Goal: Task Accomplishment & Management: Complete application form

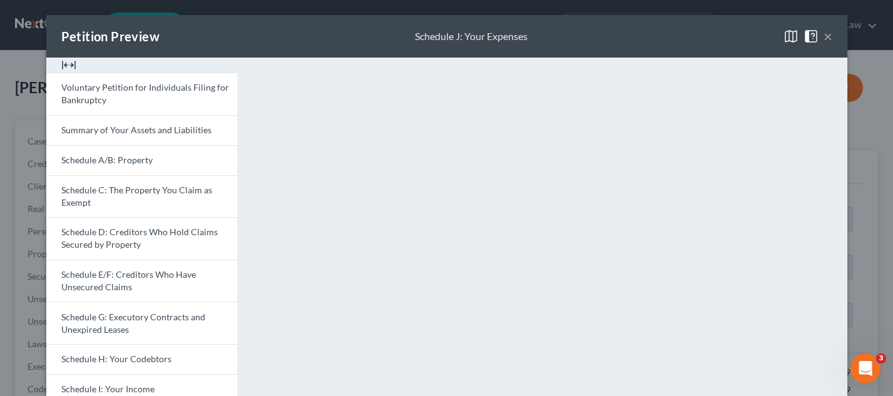
click at [825, 35] on button "×" at bounding box center [828, 36] width 9 height 15
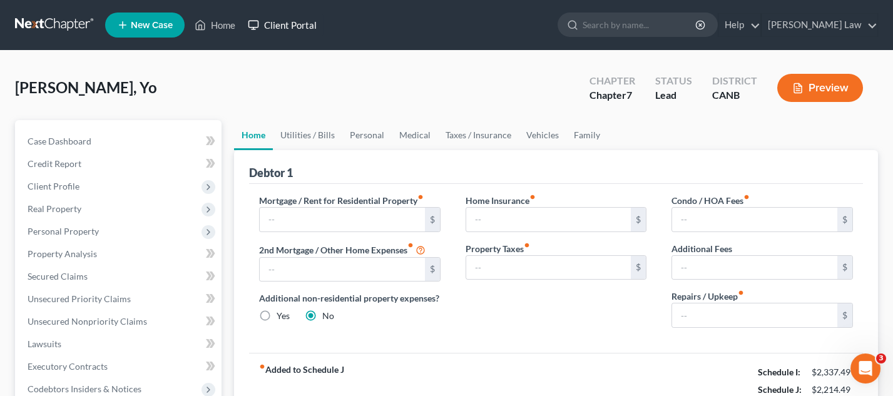
click at [282, 19] on link "Client Portal" at bounding box center [282, 25] width 81 height 23
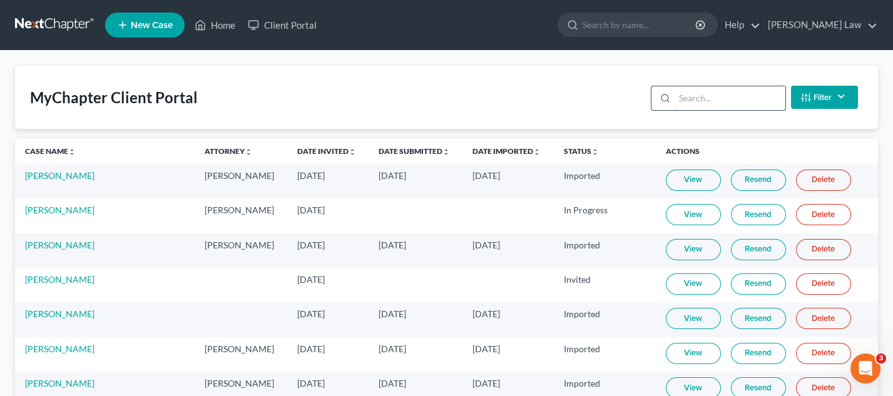
click at [686, 93] on input "search" at bounding box center [730, 98] width 111 height 24
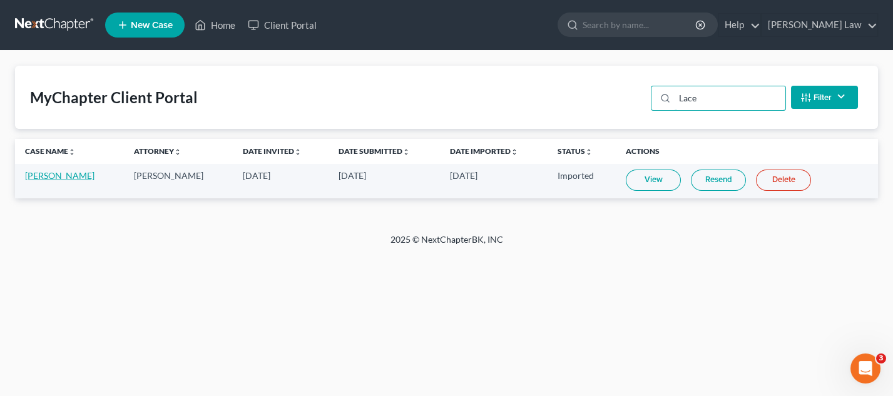
type input "Lace"
click at [57, 172] on link "[PERSON_NAME]" at bounding box center [59, 175] width 69 height 11
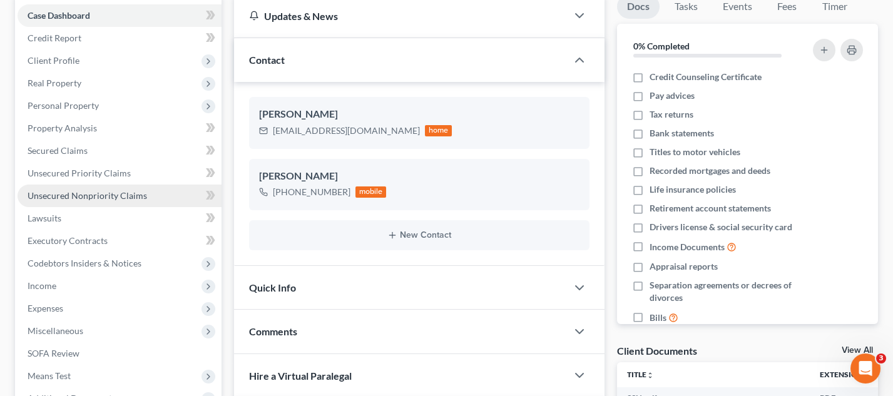
scroll to position [152, 0]
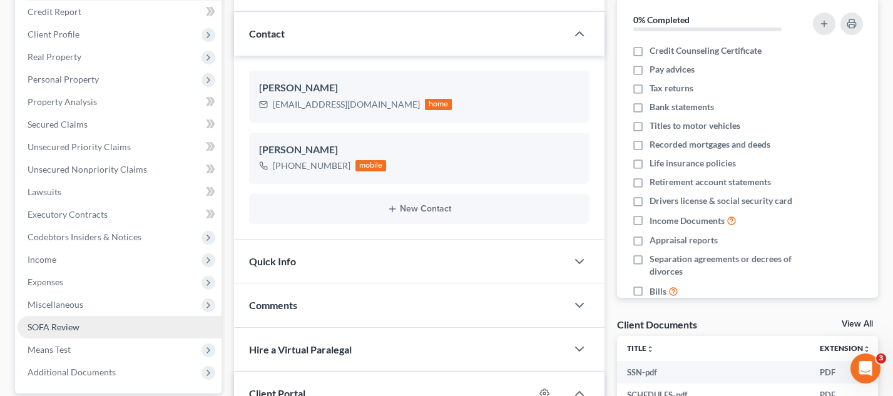
click at [123, 317] on link "SOFA Review" at bounding box center [120, 327] width 204 height 23
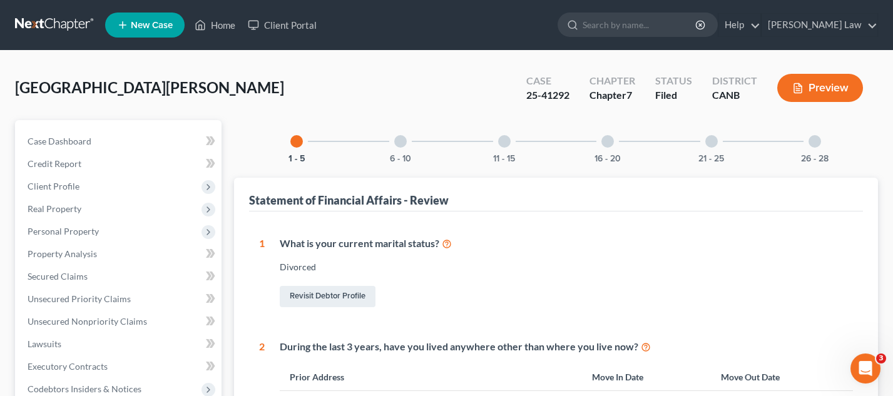
click at [399, 141] on div at bounding box center [400, 141] width 13 height 13
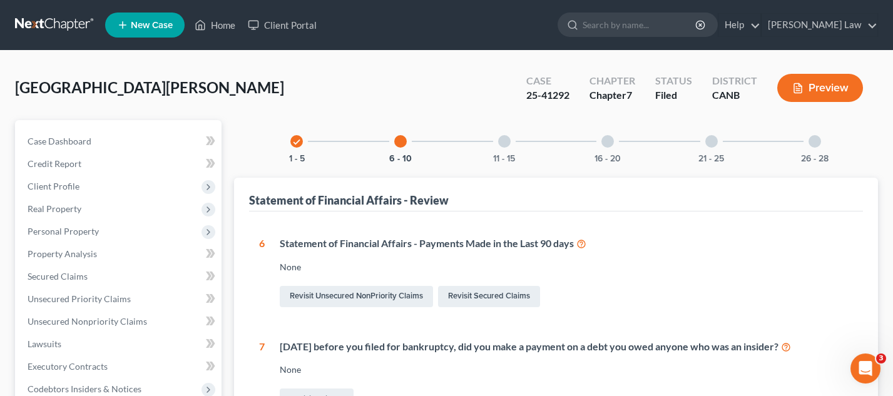
click at [505, 140] on div at bounding box center [504, 141] width 13 height 13
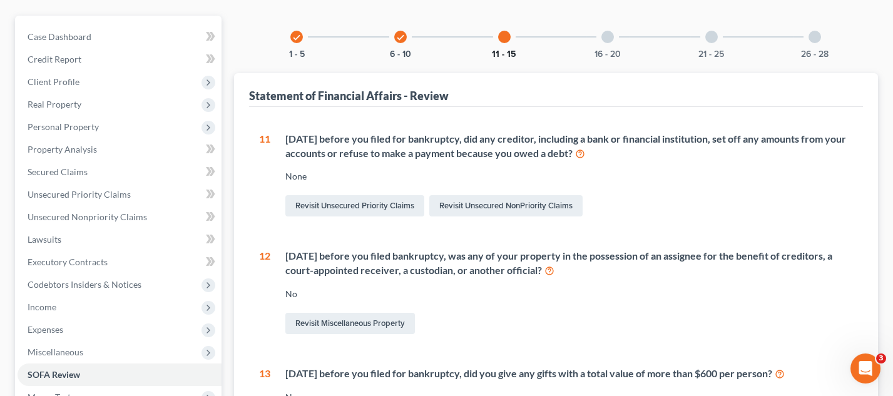
scroll to position [54, 0]
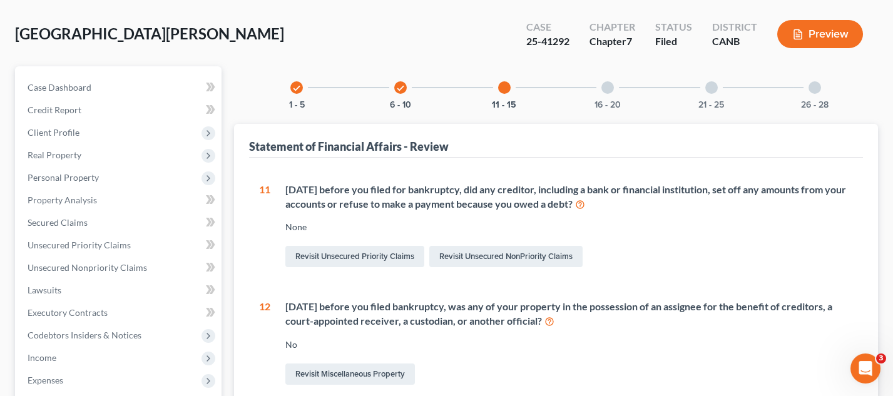
click at [611, 81] on div at bounding box center [608, 87] width 13 height 13
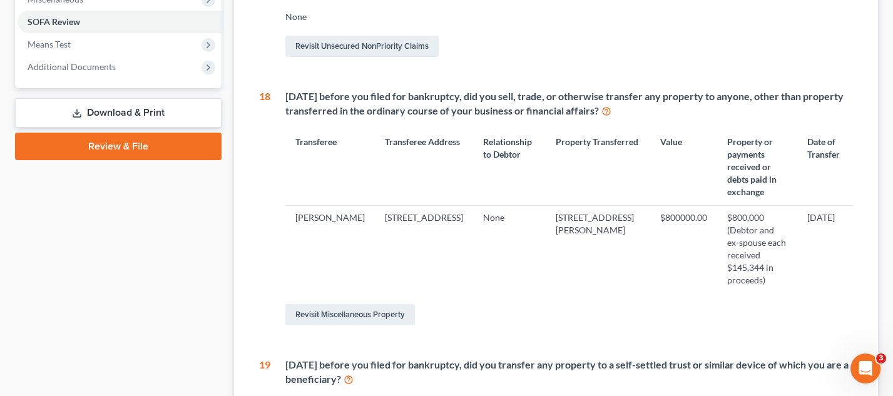
scroll to position [463, 0]
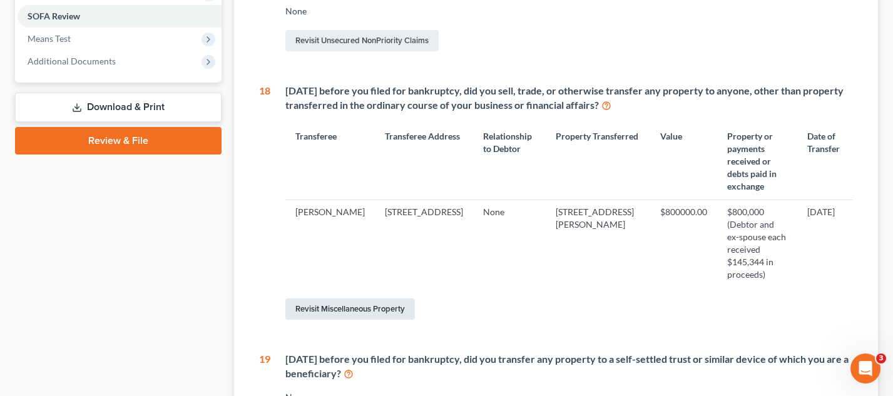
click at [386, 299] on link "Revisit Miscellaneous Property" at bounding box center [350, 309] width 130 height 21
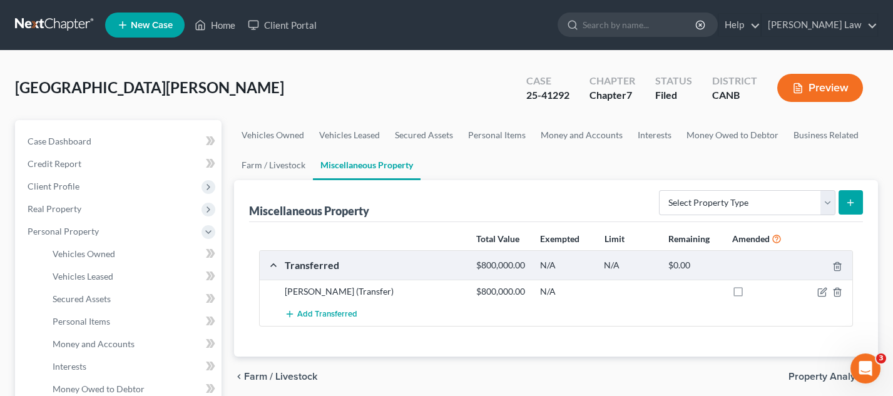
scroll to position [4, 0]
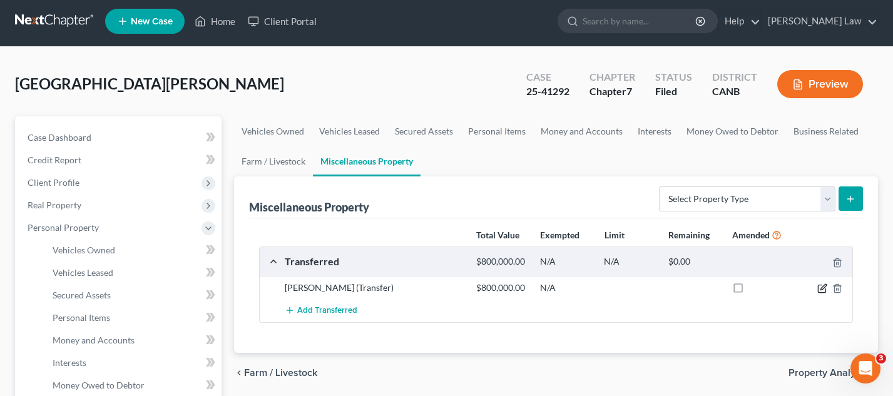
click at [822, 284] on icon "button" at bounding box center [823, 289] width 10 height 10
select select "Ordinary ([DATE])"
select select "4"
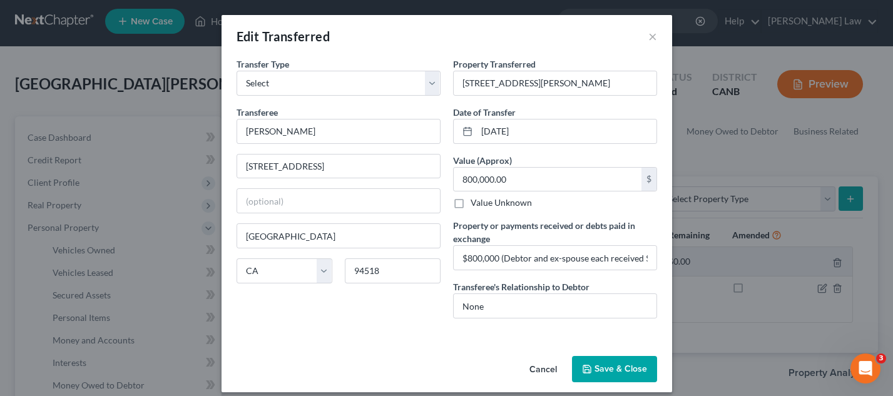
click at [612, 367] on button "Save & Close" at bounding box center [614, 369] width 85 height 26
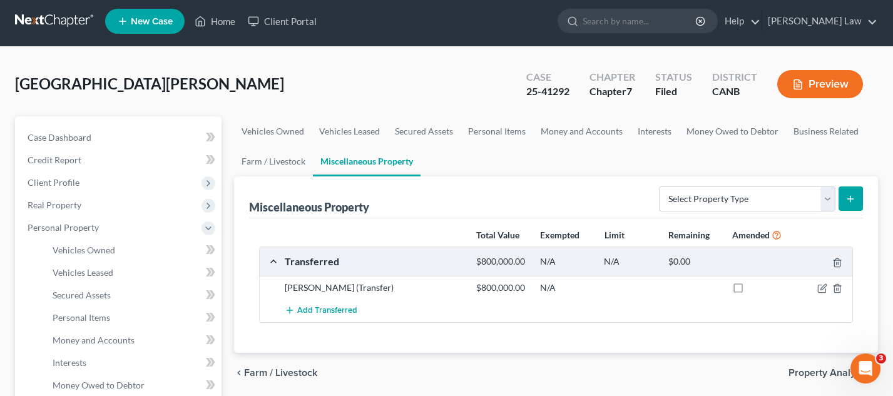
click at [832, 83] on button "Preview" at bounding box center [821, 84] width 86 height 28
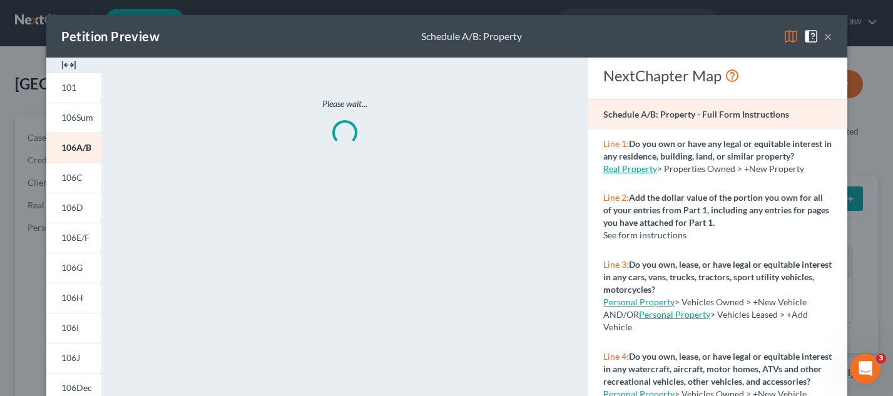
click at [786, 36] on img at bounding box center [791, 36] width 15 height 15
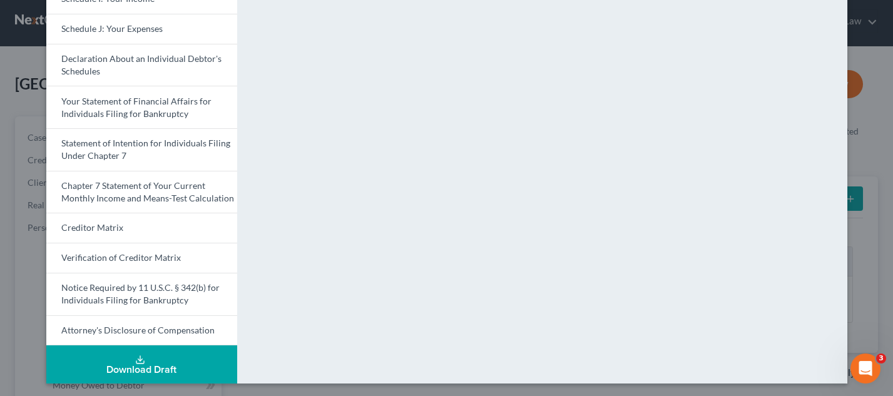
scroll to position [381, 0]
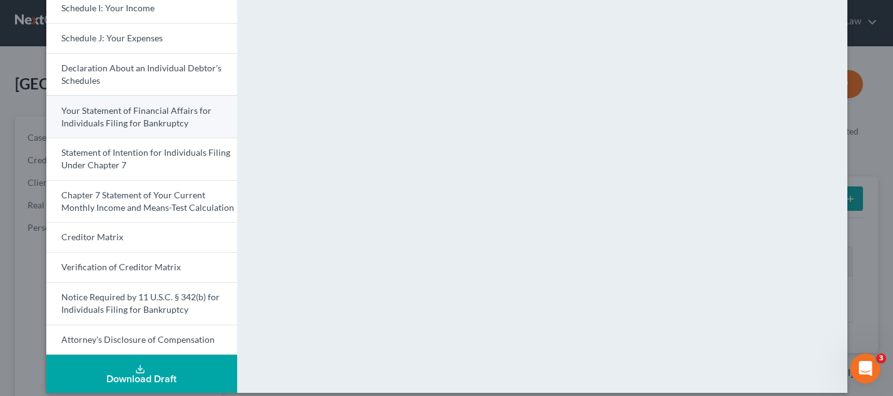
click at [188, 116] on link "Your Statement of Financial Affairs for Individuals Filing for Bankruptcy" at bounding box center [141, 116] width 191 height 43
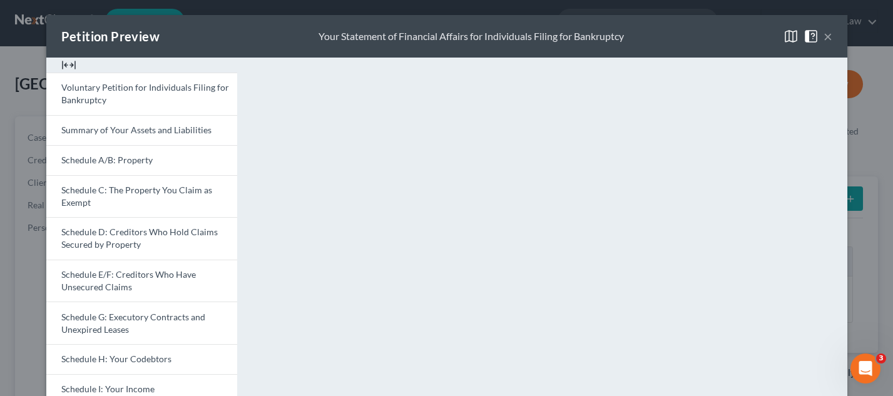
scroll to position [0, 0]
click at [828, 37] on button "×" at bounding box center [828, 36] width 9 height 15
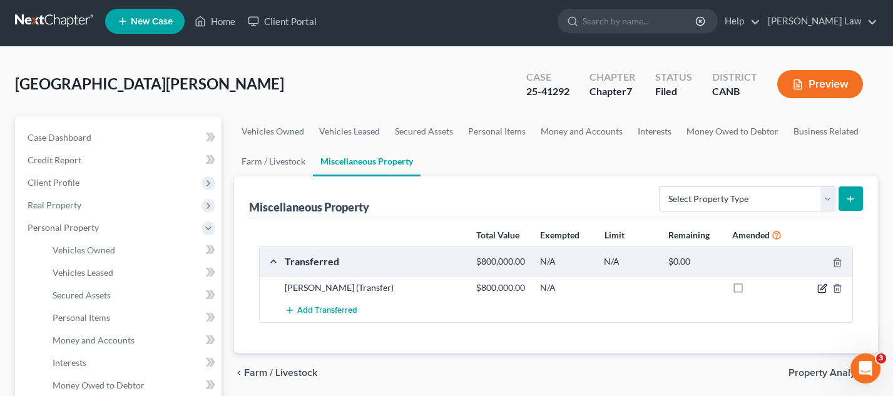
click at [823, 287] on icon "button" at bounding box center [824, 287] width 6 height 6
select select "Ordinary ([DATE])"
select select "4"
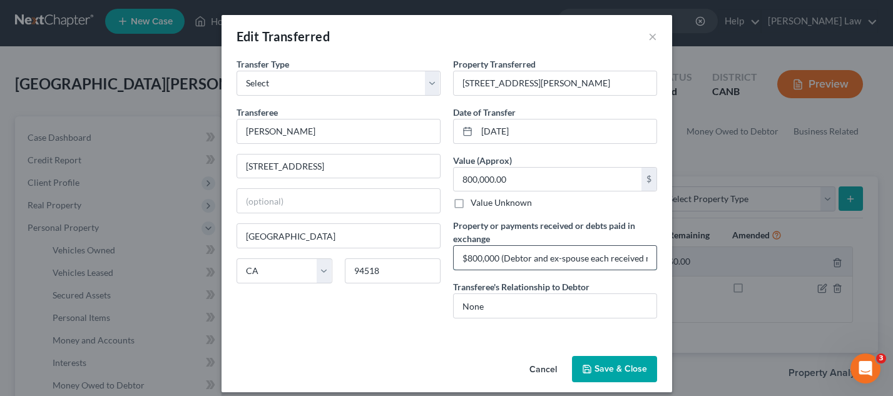
click at [517, 252] on input "$800,000 (Debtor and ex-spouse each received net proceeds of $145,344)" at bounding box center [555, 258] width 203 height 24
click at [517, 256] on input "$800,000 (Debtor and ex-spouse each received net proceeds of $145,344)" at bounding box center [555, 258] width 203 height 24
type input "$800,000 (Debtor and ex-spouse each received net proceeds of $145,344)"
click at [632, 369] on button "Save & Close" at bounding box center [614, 369] width 85 height 26
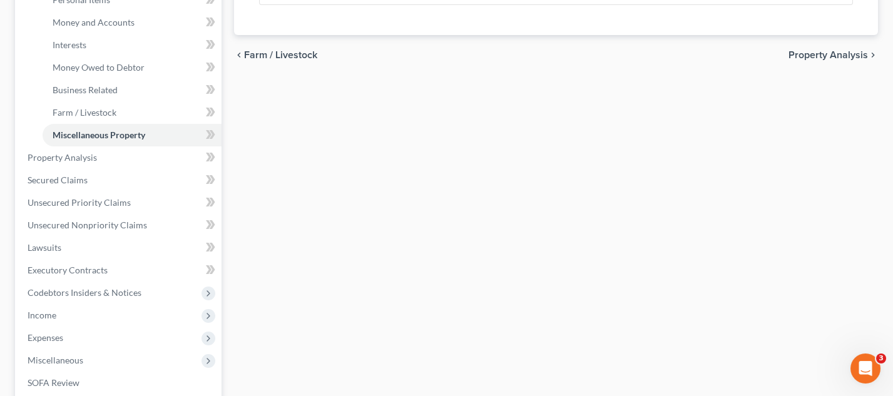
scroll to position [336, 0]
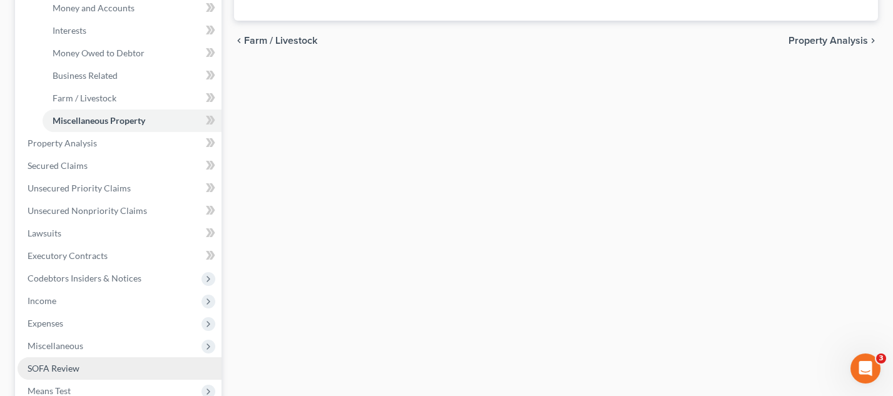
click at [103, 358] on link "SOFA Review" at bounding box center [120, 369] width 204 height 23
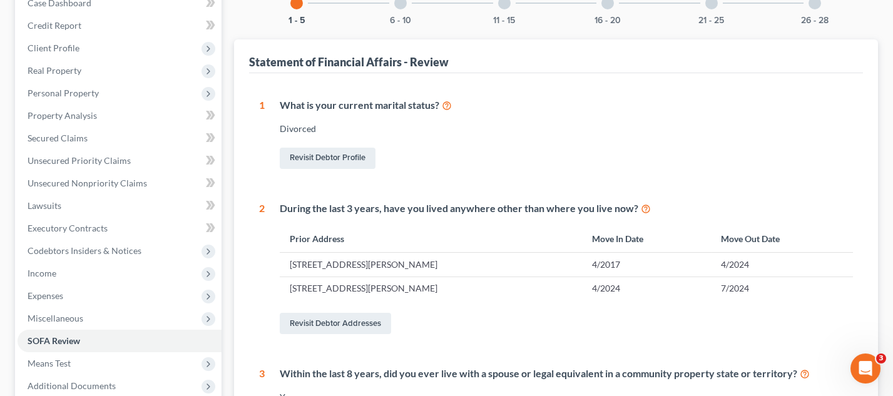
scroll to position [133, 0]
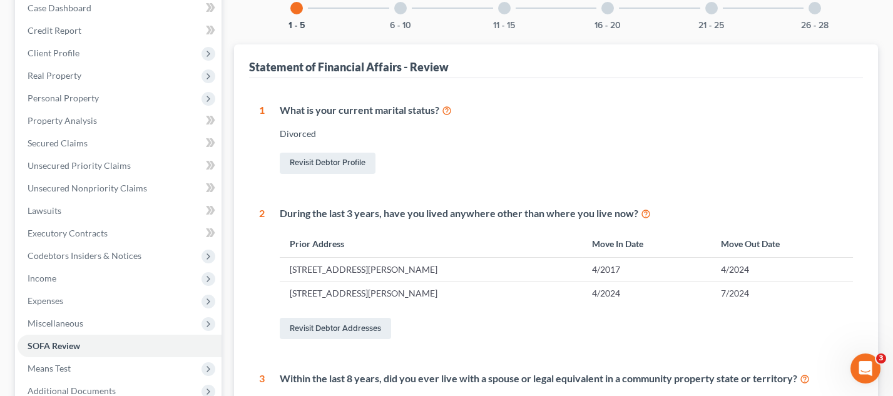
click at [611, 11] on div at bounding box center [608, 8] width 13 height 13
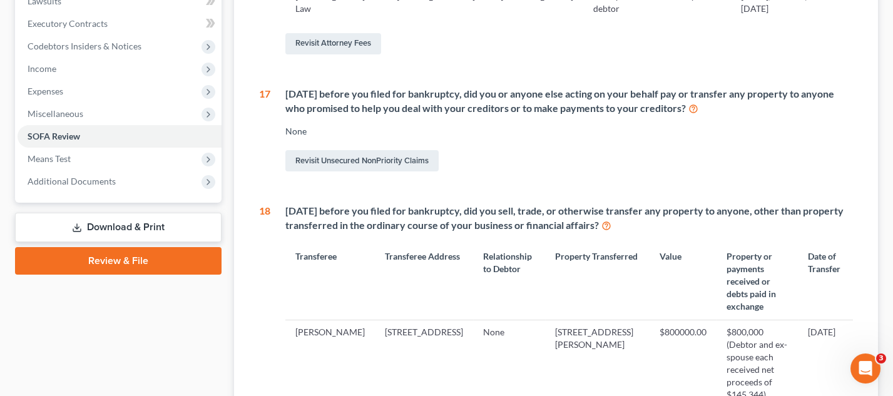
scroll to position [342, 0]
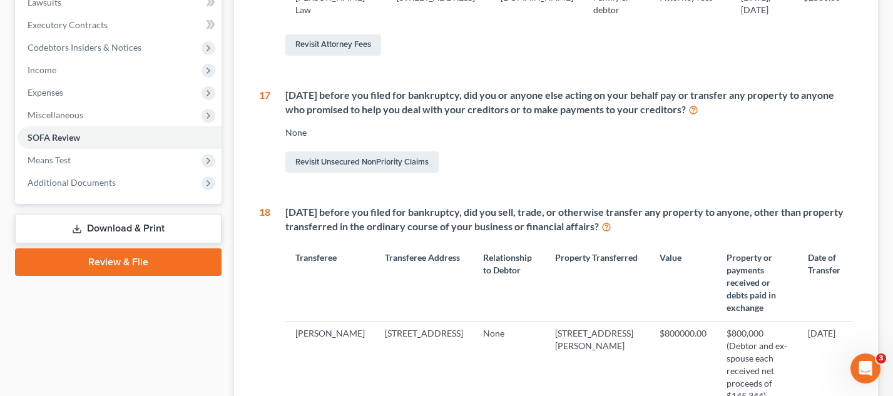
drag, startPoint x: 505, startPoint y: 234, endPoint x: 695, endPoint y: 236, distance: 190.3
click at [695, 234] on div "[DATE] before you filed for bankruptcy, did you sell, trade, or otherwise trans…" at bounding box center [569, 219] width 568 height 29
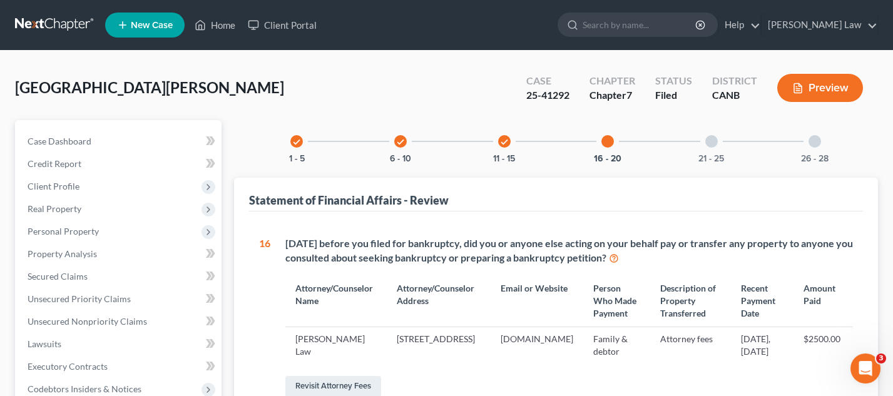
scroll to position [0, 0]
click at [609, 140] on div at bounding box center [608, 141] width 13 height 13
click at [502, 139] on icon "check" at bounding box center [504, 142] width 9 height 9
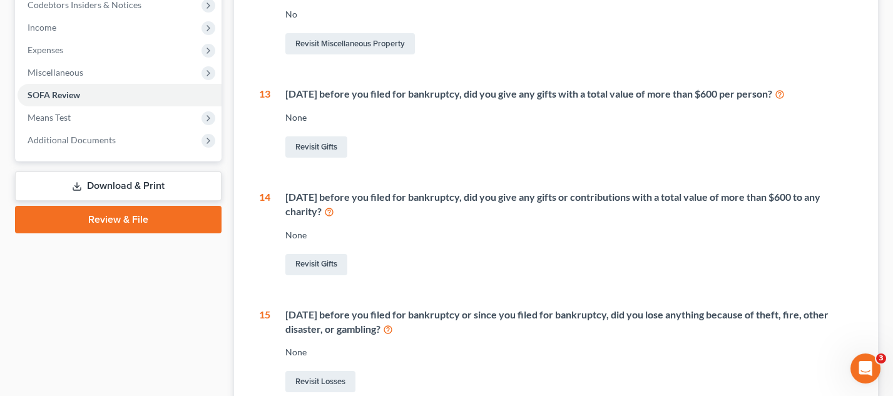
scroll to position [385, 0]
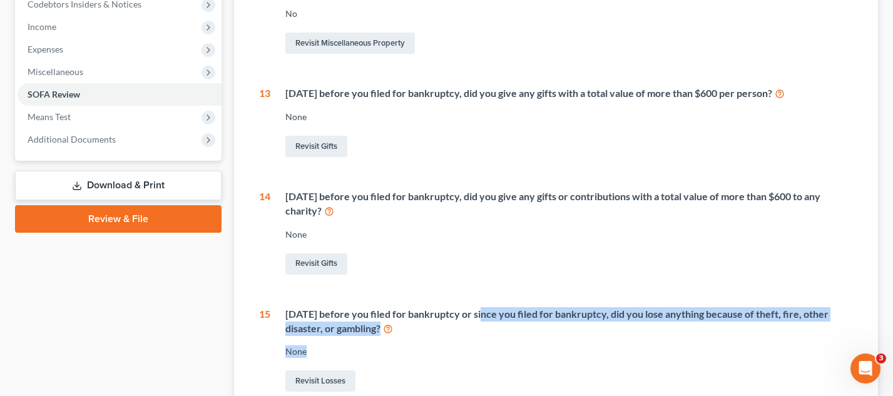
drag, startPoint x: 480, startPoint y: 304, endPoint x: 585, endPoint y: 341, distance: 111.3
click at [585, 341] on div "[DATE] before you filed for bankruptcy or since you filed for bankruptcy, did y…" at bounding box center [561, 351] width 583 height 88
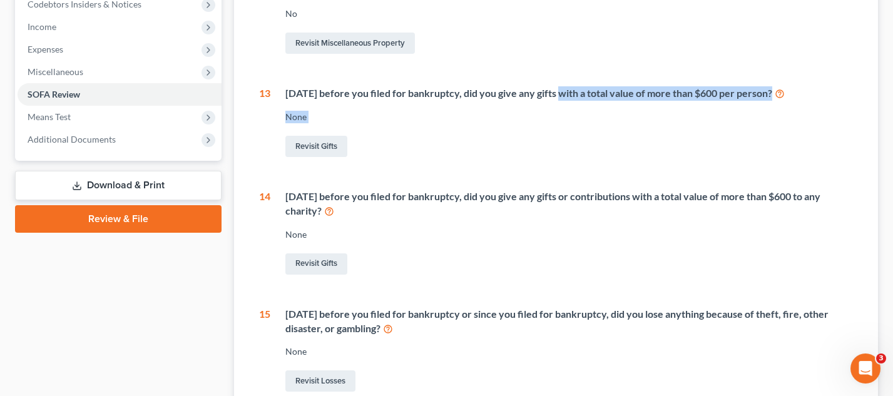
drag, startPoint x: 560, startPoint y: 90, endPoint x: 609, endPoint y: 130, distance: 63.2
click at [609, 130] on div "[DATE] before you filed for bankruptcy, did you give any gifts with a total val…" at bounding box center [561, 122] width 583 height 73
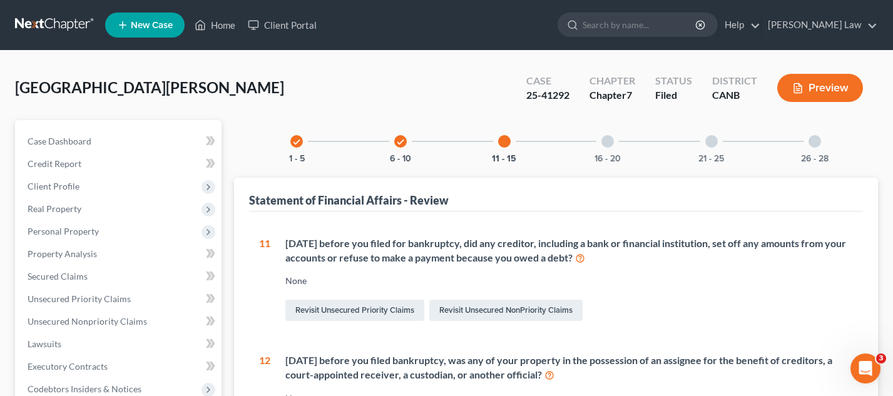
scroll to position [0, 0]
click at [605, 143] on div at bounding box center [608, 141] width 13 height 13
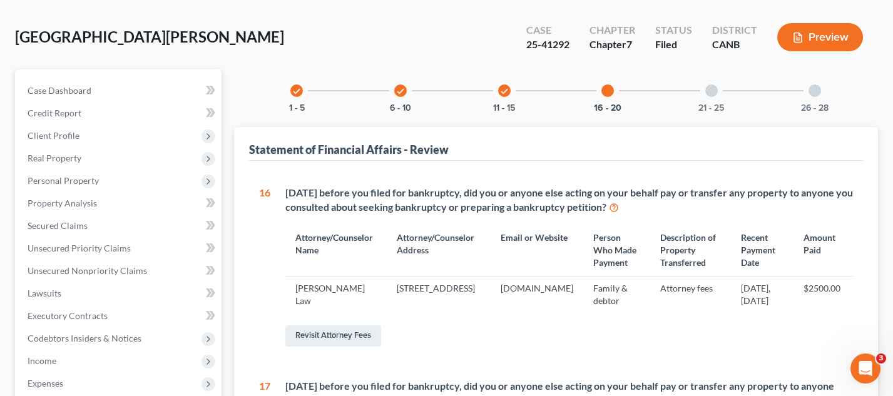
scroll to position [42, 0]
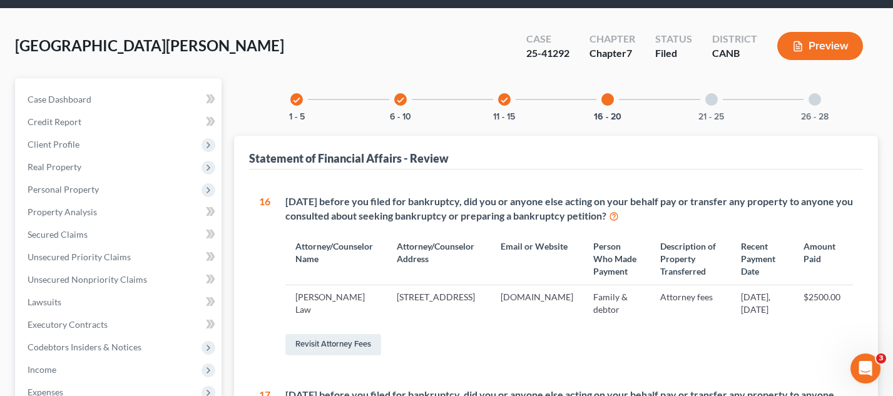
click at [609, 101] on div at bounding box center [608, 99] width 13 height 13
click at [506, 99] on icon "check" at bounding box center [504, 100] width 9 height 9
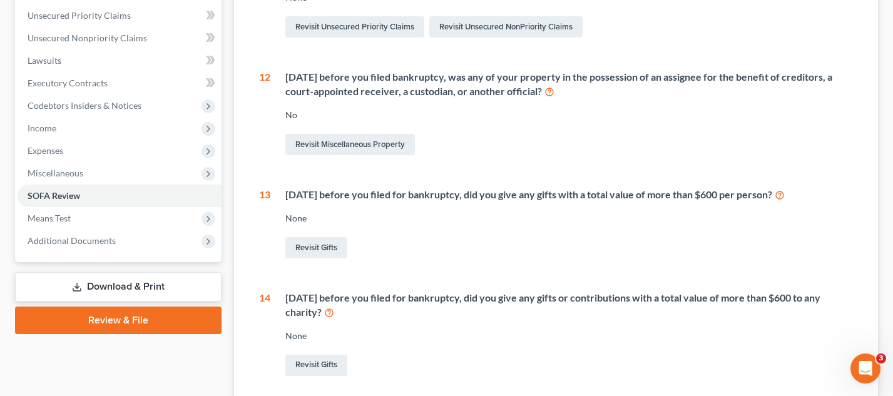
scroll to position [284, 0]
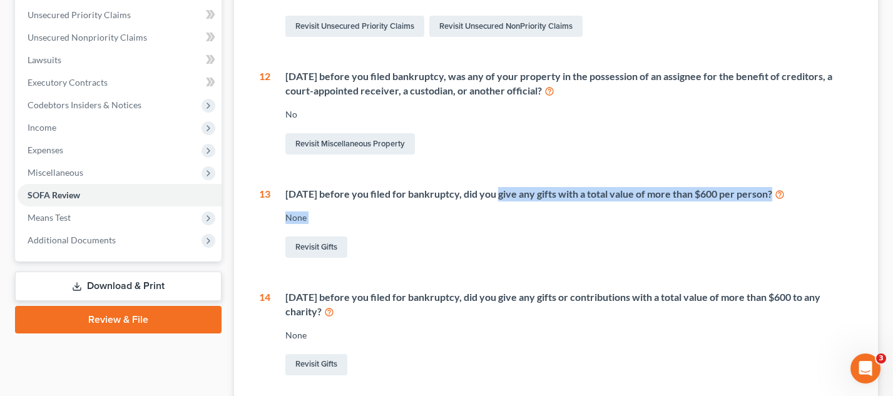
drag, startPoint x: 495, startPoint y: 188, endPoint x: 531, endPoint y: 239, distance: 62.4
click at [531, 239] on div "[DATE] before you filed for bankruptcy, did you give any gifts with a total val…" at bounding box center [561, 223] width 583 height 73
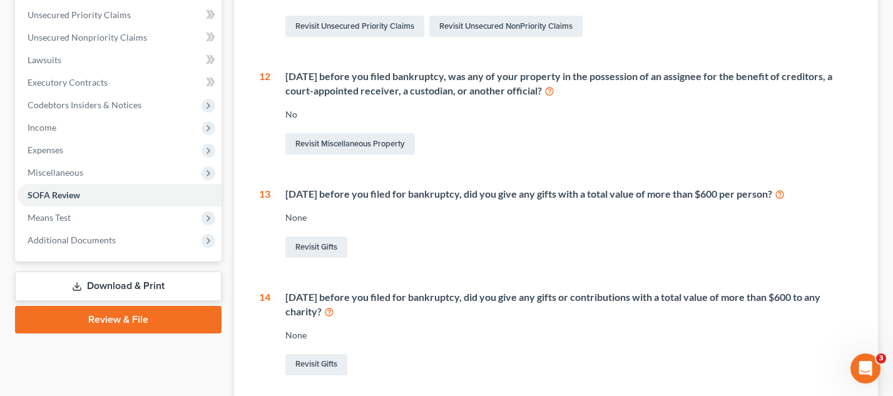
click at [358, 237] on div "Revisit Gifts" at bounding box center [569, 247] width 568 height 26
click at [321, 237] on link "Revisit Gifts" at bounding box center [316, 247] width 62 height 21
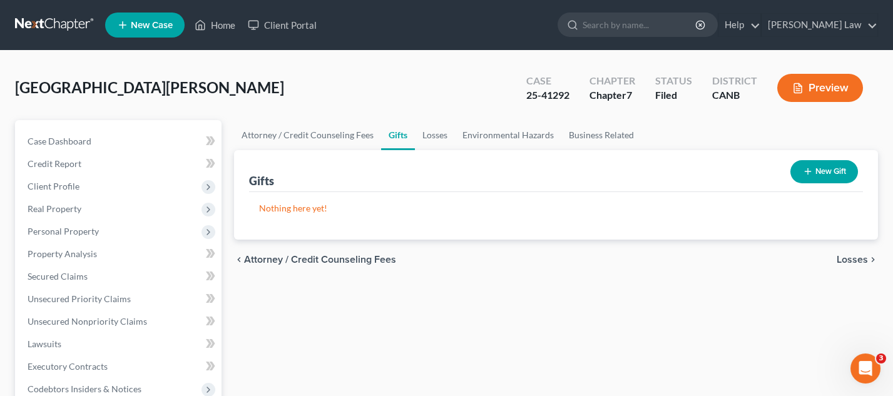
click at [826, 173] on button "New Gift" at bounding box center [825, 171] width 68 height 23
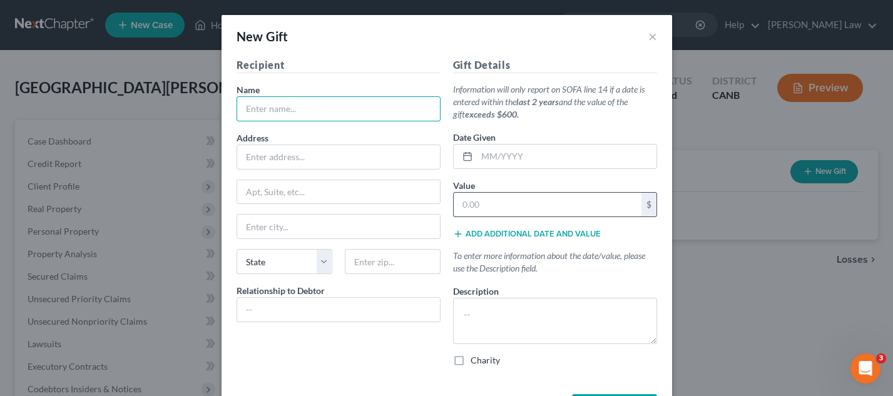
click at [510, 196] on input "text" at bounding box center [548, 205] width 188 height 24
click at [369, 110] on input "text" at bounding box center [338, 109] width 203 height 24
type input "l"
type input "[PERSON_NAME]"
click at [353, 307] on input "text" at bounding box center [338, 310] width 203 height 24
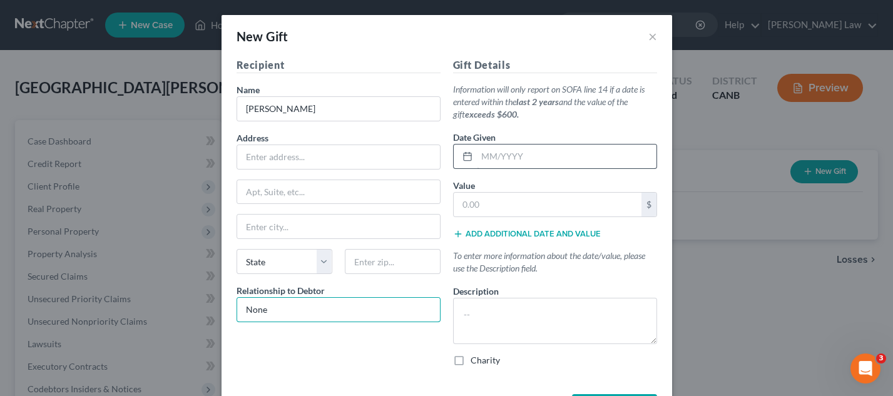
type input "None"
click at [563, 158] on input "text" at bounding box center [567, 157] width 180 height 24
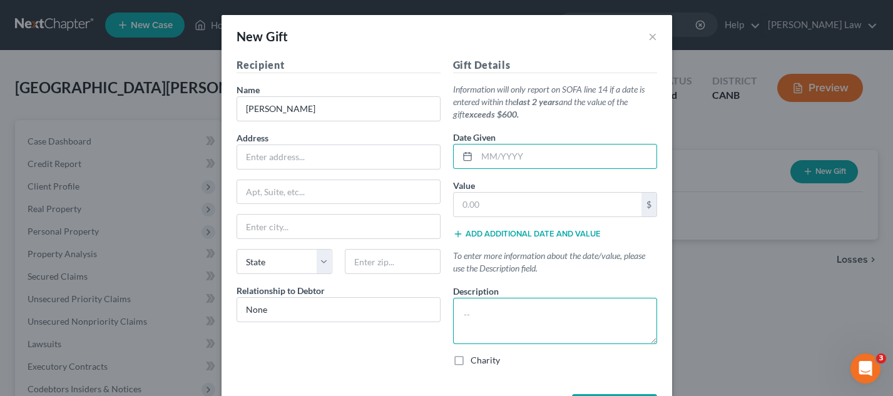
click at [537, 299] on textarea at bounding box center [555, 321] width 204 height 46
type textarea "D"
type textarea "F"
type textarea "M"
type textarea "D"
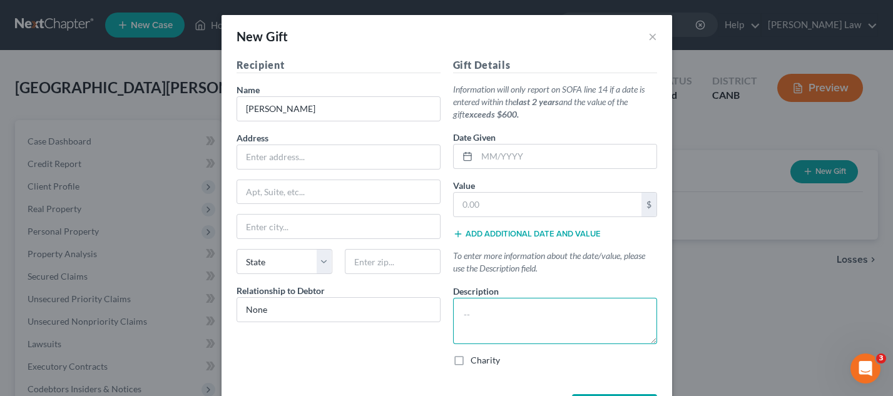
type textarea "L"
type textarea "F"
type textarea "Online payment to Fraudster. FBI and FTC report filed."
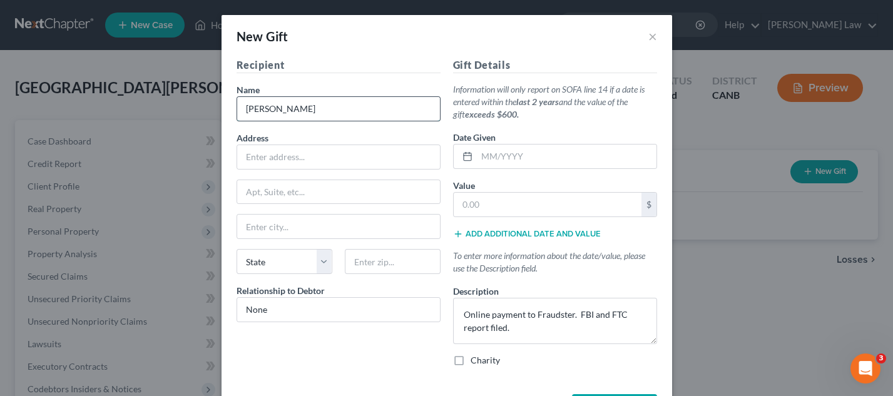
click at [380, 113] on input "[PERSON_NAME]" at bounding box center [338, 109] width 203 height 24
type input "[PERSON_NAME] for benefit of [PERSON_NAME] [PERSON_NAME]"
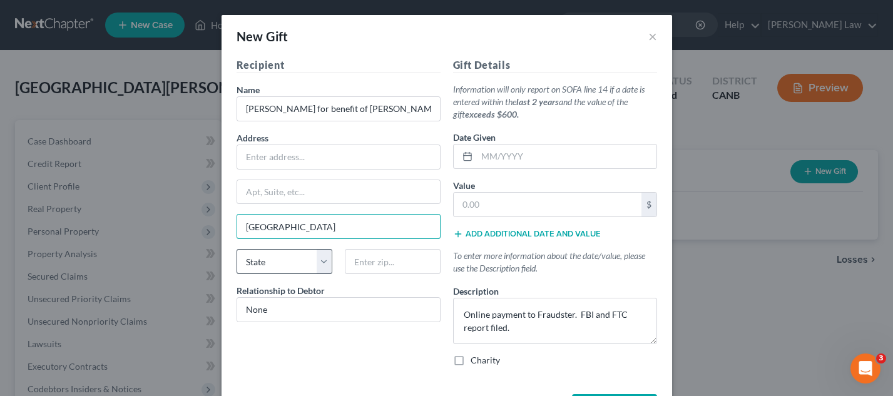
type input "[GEOGRAPHIC_DATA]"
select select "4"
click at [507, 152] on input "text" at bounding box center [567, 157] width 180 height 24
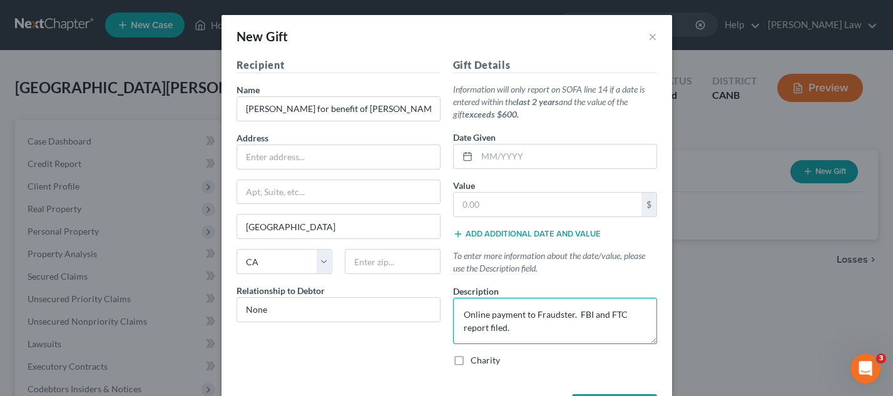
drag, startPoint x: 517, startPoint y: 309, endPoint x: 525, endPoint y: 326, distance: 18.8
click at [525, 326] on textarea "Online payment to Fraudster. FBI and FTC report filed." at bounding box center [555, 321] width 204 height 46
drag, startPoint x: 470, startPoint y: 309, endPoint x: 534, endPoint y: 317, distance: 64.4
click at [534, 317] on textarea "Online payment to Fraudster. FBI and FTC report filed." at bounding box center [555, 321] width 204 height 46
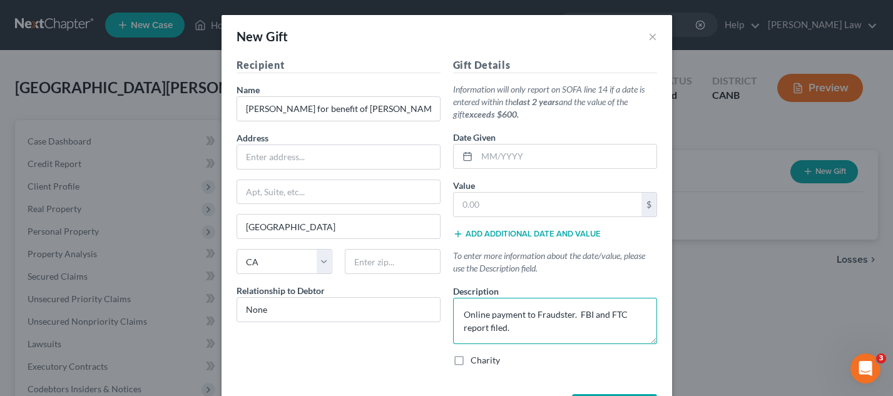
click at [534, 317] on textarea "Online payment to Fraudster. FBI and FTC report filed." at bounding box center [555, 321] width 204 height 46
click at [493, 309] on textarea "Online payment to Fraudster. FBI and FTC report filed." at bounding box center [555, 321] width 204 height 46
type textarea "Payment to Fraudster that debtor met online.. FBI and FTC report filed."
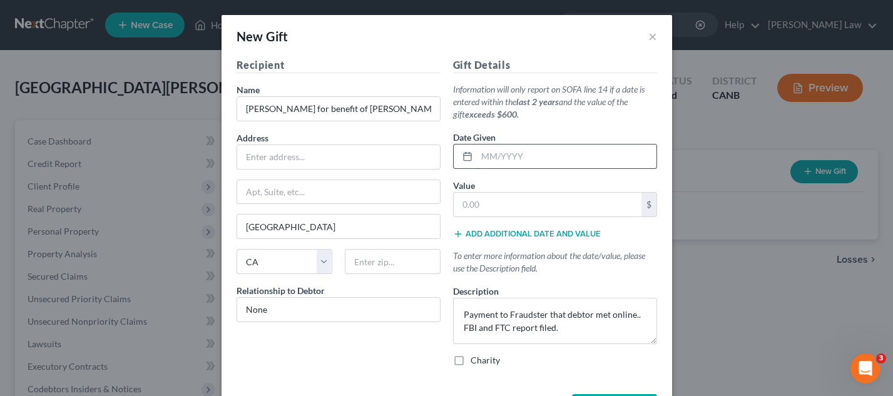
click at [542, 150] on input "text" at bounding box center [567, 157] width 180 height 24
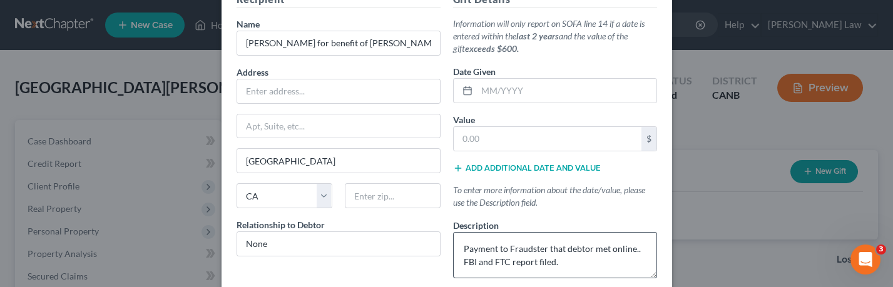
scroll to position [54, 0]
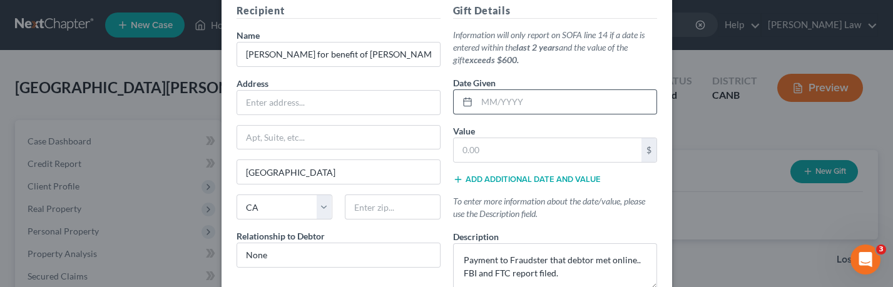
click at [466, 97] on icon at bounding box center [468, 102] width 10 height 10
click at [466, 101] on line at bounding box center [468, 101] width 8 height 0
click at [501, 99] on input "text" at bounding box center [567, 102] width 180 height 24
click at [510, 99] on input "text" at bounding box center [567, 102] width 180 height 24
type input "[DATE]"
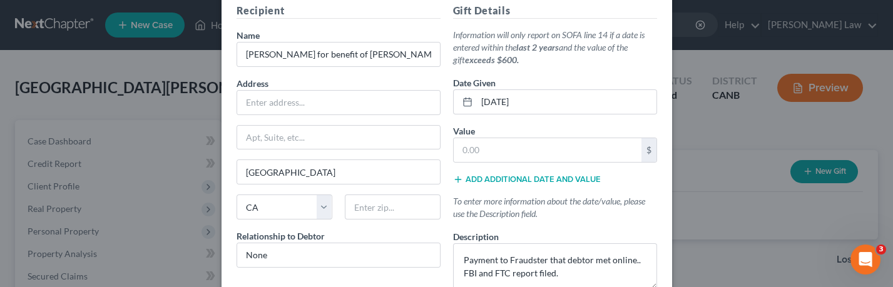
click at [464, 175] on button "Add additional date and value" at bounding box center [527, 180] width 148 height 10
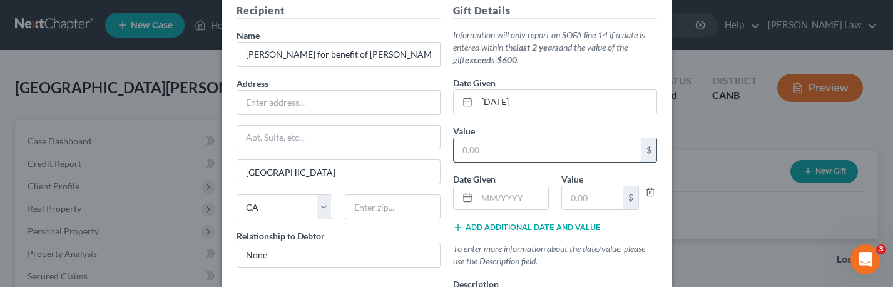
click at [498, 141] on input "text" at bounding box center [548, 150] width 188 height 24
type input "2,800"
click at [523, 192] on input "text" at bounding box center [512, 199] width 71 height 24
type input "[DATE]"
click at [602, 193] on input "text" at bounding box center [592, 199] width 61 height 24
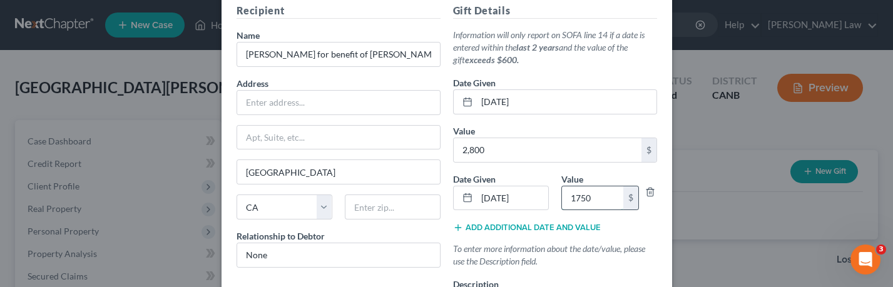
type input "1,750"
click at [577, 223] on button "Add additional date and value" at bounding box center [527, 228] width 148 height 10
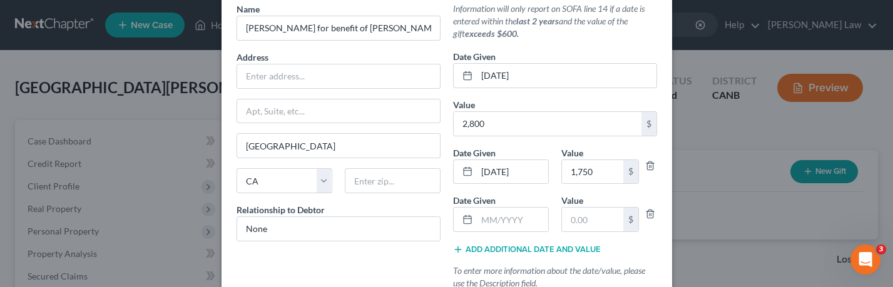
scroll to position [84, 0]
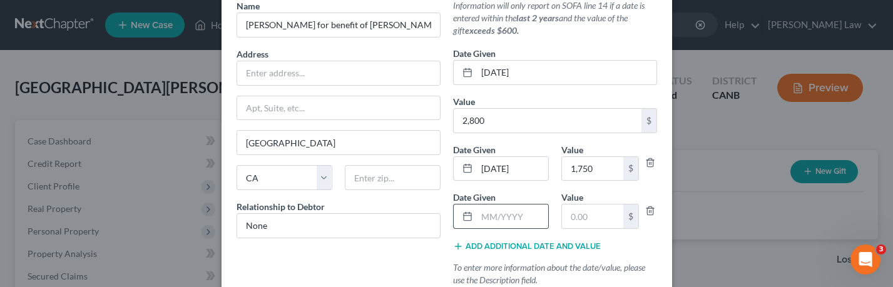
click at [505, 204] on div at bounding box center [501, 216] width 96 height 25
click at [500, 219] on input "text" at bounding box center [512, 217] width 71 height 24
type input "[DATE]"
click at [592, 214] on input "text" at bounding box center [592, 217] width 61 height 24
type input "4,800"
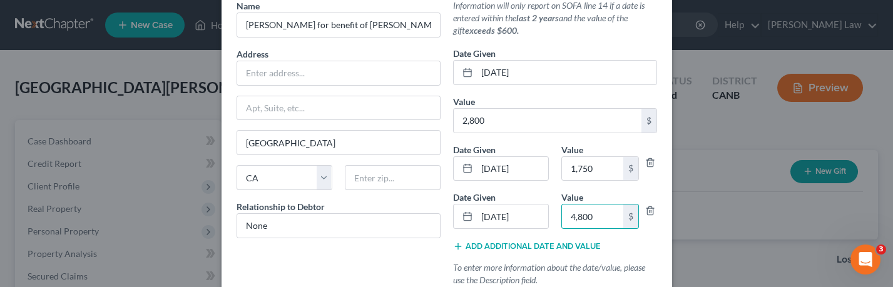
click at [570, 242] on button "Add additional date and value" at bounding box center [527, 247] width 148 height 10
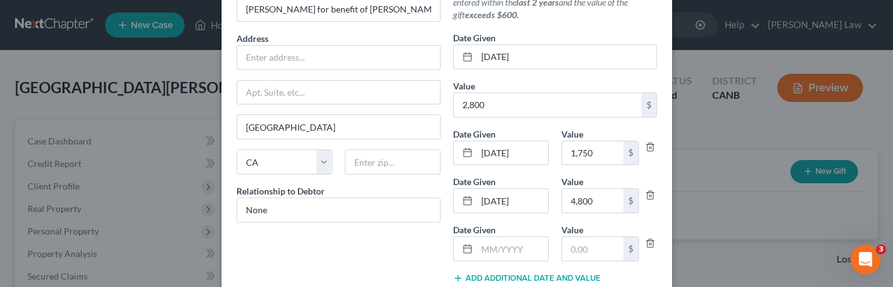
scroll to position [102, 0]
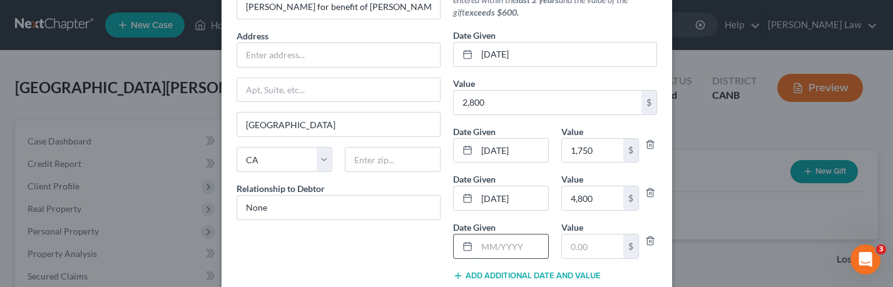
click at [516, 240] on input "text" at bounding box center [512, 247] width 71 height 24
type input "[DATE]"
click at [601, 249] on input "text" at bounding box center [592, 247] width 61 height 24
type input "4,000"
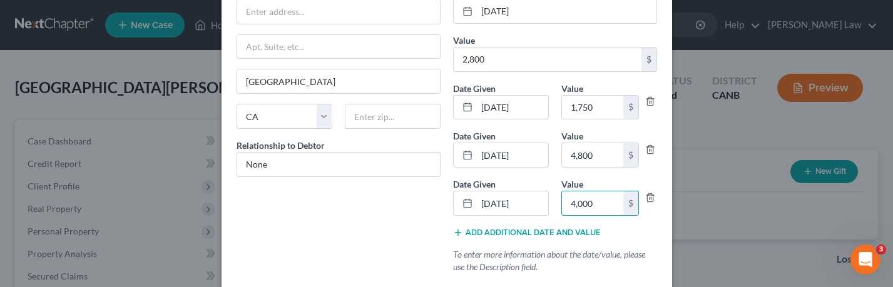
scroll to position [147, 0]
click at [551, 226] on button "Add additional date and value" at bounding box center [527, 231] width 148 height 10
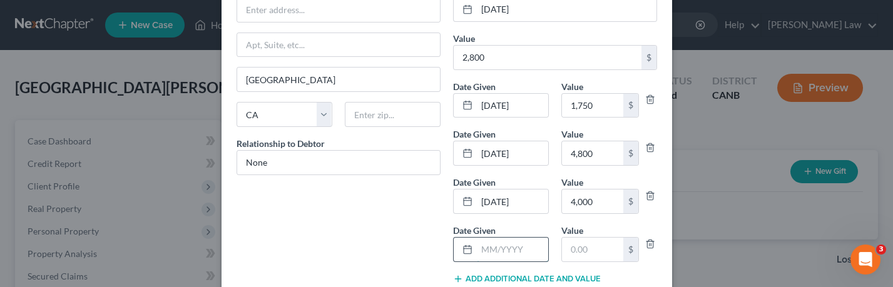
click at [485, 251] on input "text" at bounding box center [512, 250] width 71 height 24
type input "[DATE]"
click at [583, 250] on input "text" at bounding box center [592, 250] width 61 height 24
type input "3,000"
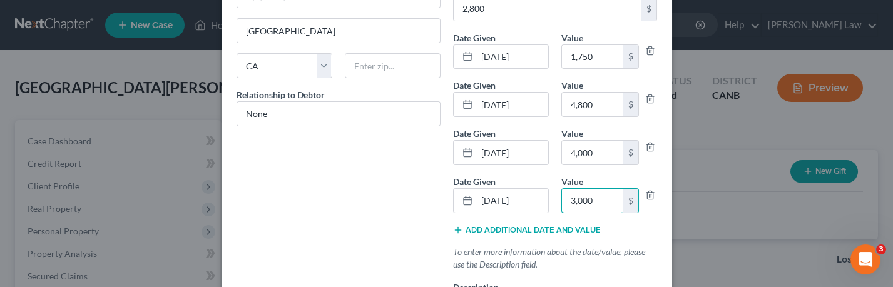
scroll to position [200, 0]
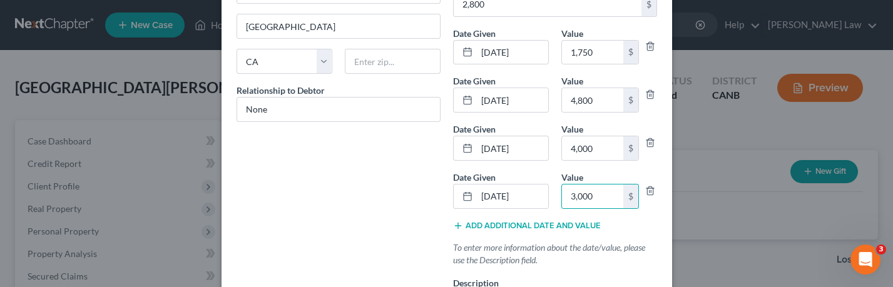
click at [571, 224] on button "Add additional date and value" at bounding box center [527, 226] width 148 height 10
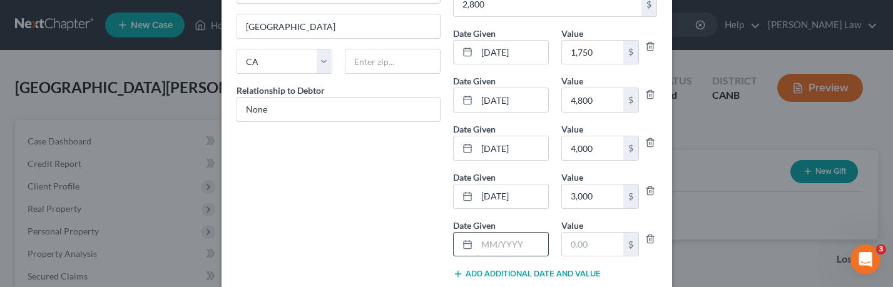
click at [523, 240] on input "text" at bounding box center [512, 245] width 71 height 24
type input "[DATE]"
click at [601, 247] on input "text" at bounding box center [592, 245] width 61 height 24
type input "1,500"
click at [538, 269] on button "Add additional date and value" at bounding box center [527, 274] width 148 height 10
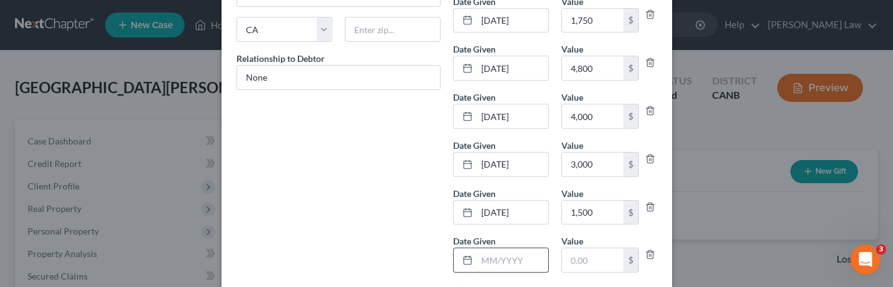
scroll to position [238, 0]
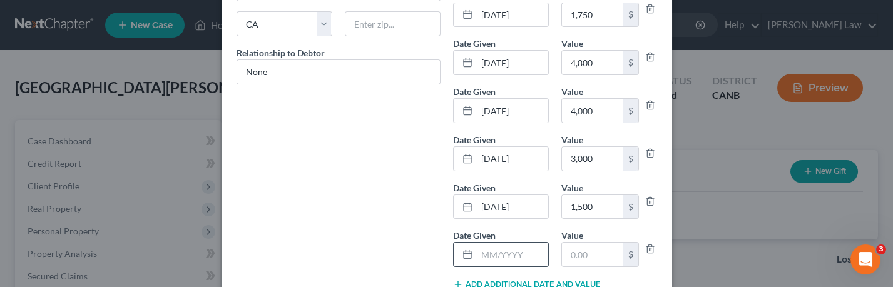
click at [505, 260] on input "text" at bounding box center [512, 255] width 71 height 24
type input "[DATE]"
click at [589, 253] on input "text" at bounding box center [592, 255] width 61 height 24
type input "1,500"
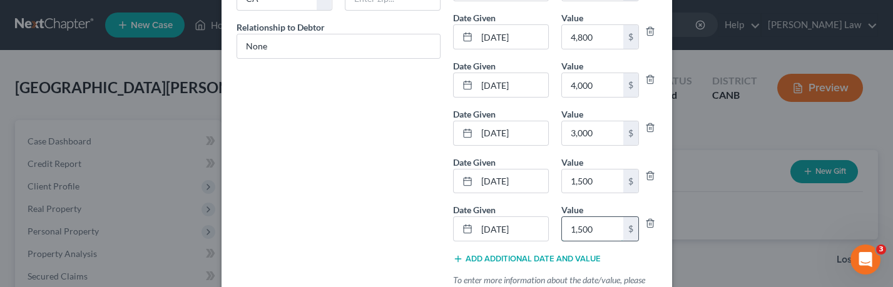
scroll to position [282, 0]
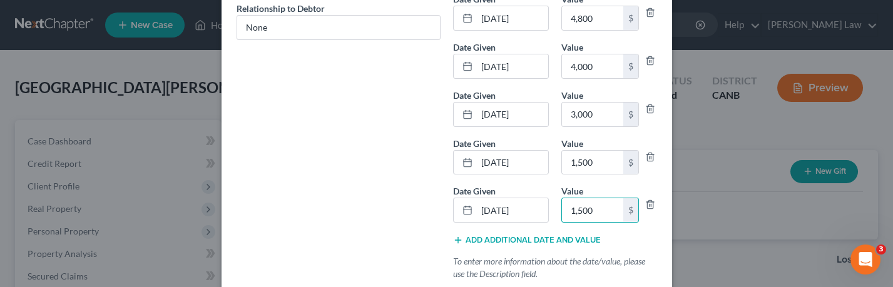
click at [566, 235] on button "Add additional date and value" at bounding box center [527, 240] width 148 height 10
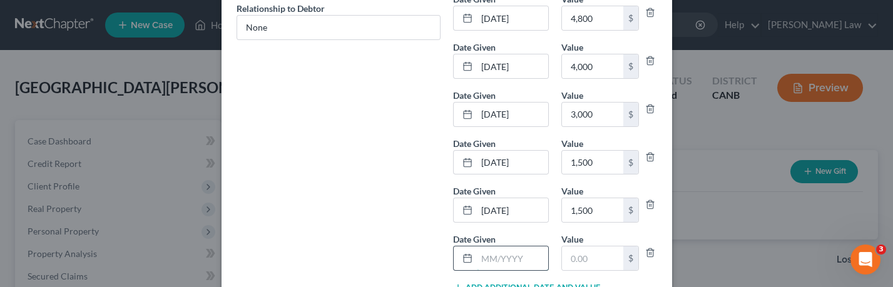
click at [508, 255] on input "text" at bounding box center [512, 259] width 71 height 24
type input "[DATE]"
click at [594, 250] on input "text" at bounding box center [592, 259] width 61 height 24
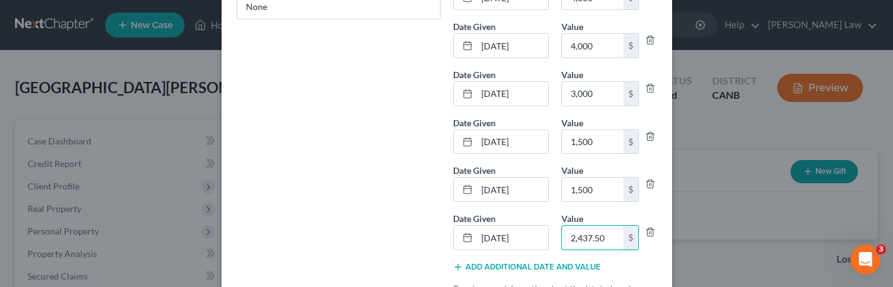
scroll to position [307, 0]
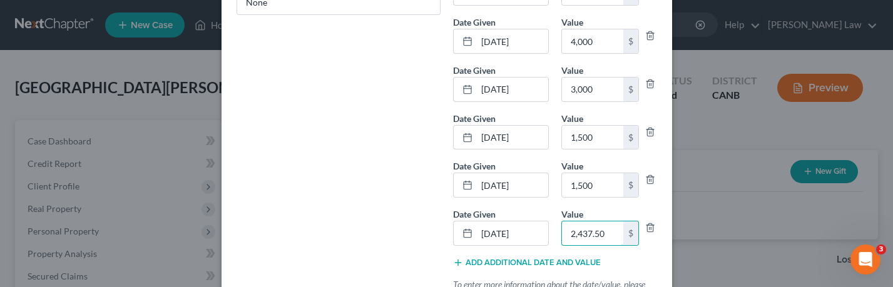
type input "2,437.50"
click at [571, 258] on button "Add additional date and value" at bounding box center [527, 263] width 148 height 10
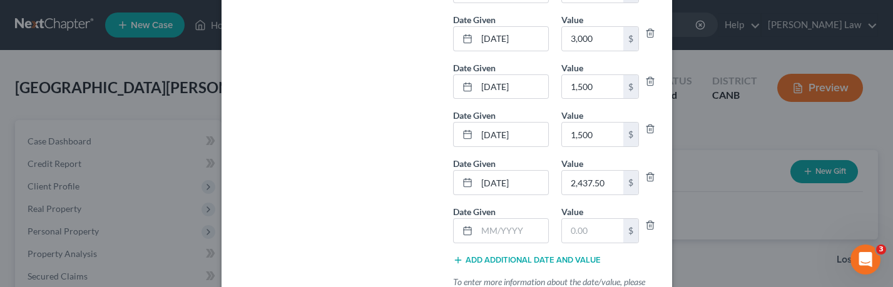
scroll to position [361, 0]
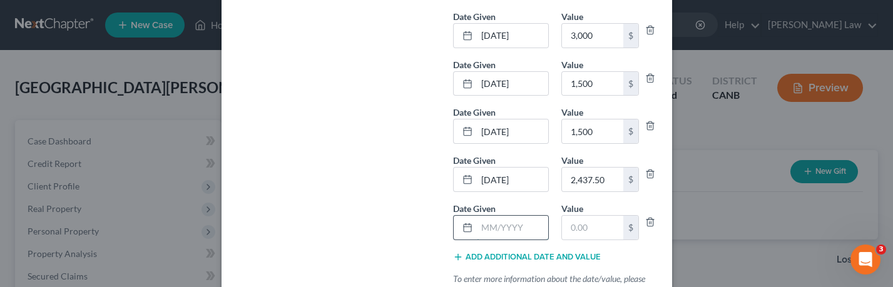
click at [507, 225] on input "text" at bounding box center [512, 228] width 71 height 24
type input "[DATE]"
click at [591, 222] on input "text" at bounding box center [592, 228] width 61 height 24
type input "4,500"
click at [553, 252] on button "Add additional date and value" at bounding box center [527, 257] width 148 height 10
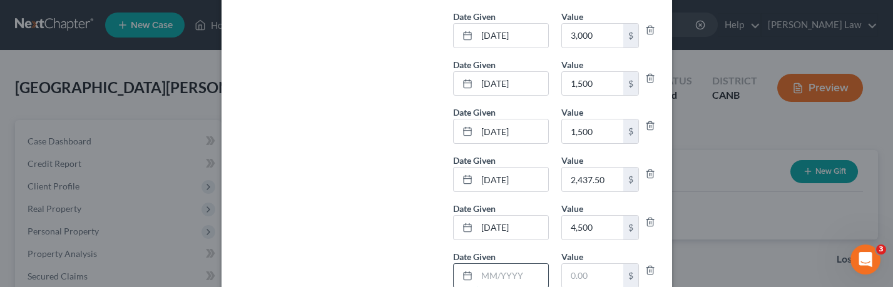
click at [500, 264] on input "text" at bounding box center [512, 276] width 71 height 24
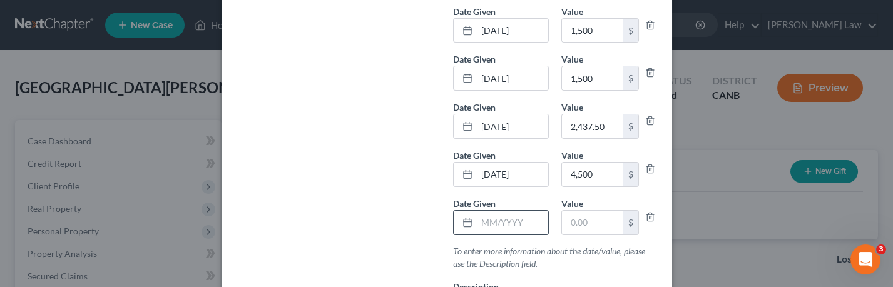
scroll to position [414, 0]
click at [600, 211] on input "text" at bounding box center [592, 223] width 61 height 24
click at [503, 215] on input "[DATE]" at bounding box center [512, 223] width 71 height 24
type input "[DATE]"
click at [585, 217] on input "text" at bounding box center [592, 223] width 61 height 24
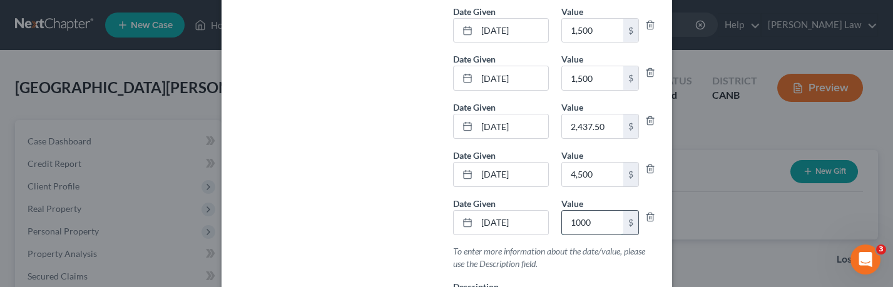
type input "1,000"
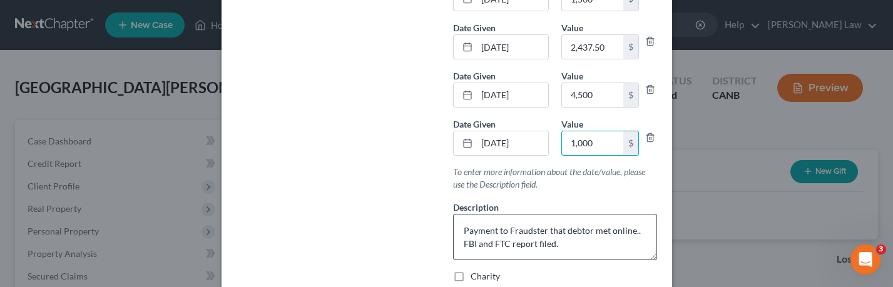
scroll to position [503, 0]
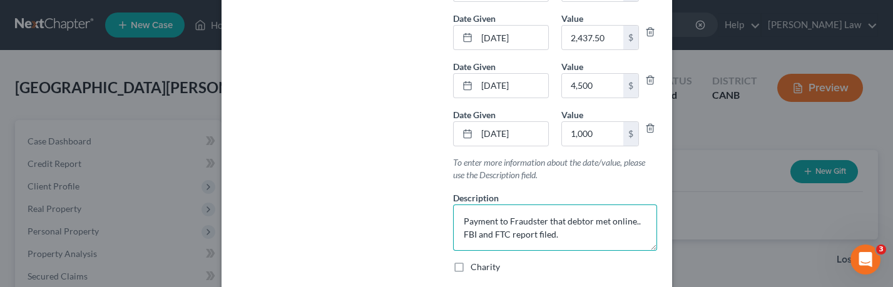
click at [575, 228] on textarea "Payment to Fraudster that debtor met online.. FBI and FTC report filed." at bounding box center [555, 228] width 204 height 46
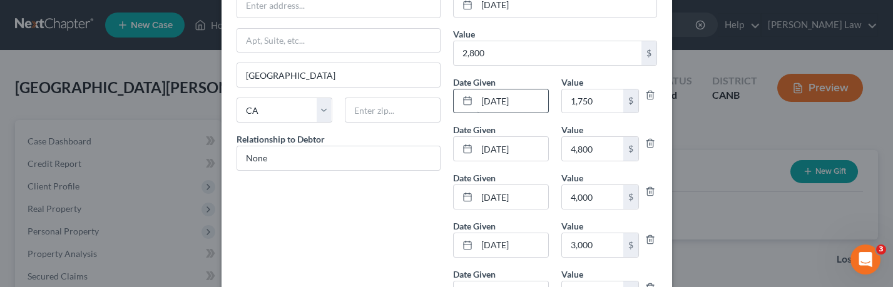
scroll to position [151, 0]
type textarea "Payment to Fraudster that debtor met online.. FBI and FTC report filed. [DATE]:…"
click at [531, 97] on input "[DATE]" at bounding box center [512, 102] width 71 height 24
type input "[DATE]"
click at [532, 145] on input "[DATE]" at bounding box center [512, 150] width 71 height 24
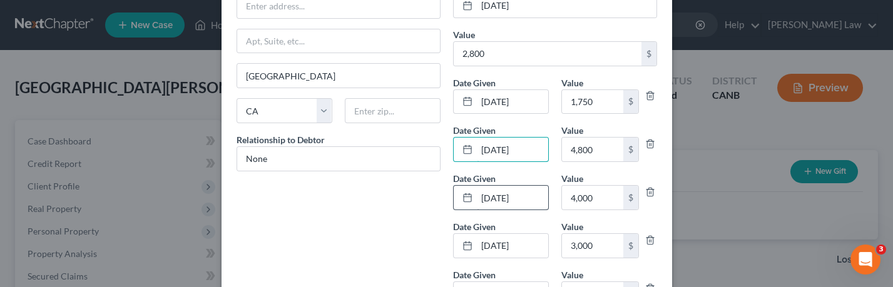
type input "[DATE]"
click at [528, 195] on input "[DATE]" at bounding box center [512, 198] width 71 height 24
type input "[DATE]"
click at [526, 239] on input "[DATE]" at bounding box center [512, 246] width 71 height 24
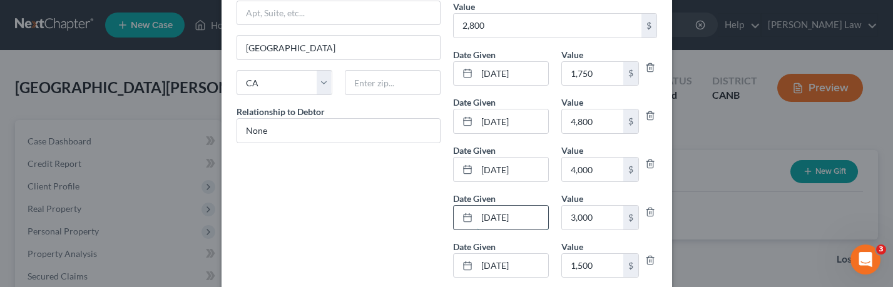
scroll to position [185, 0]
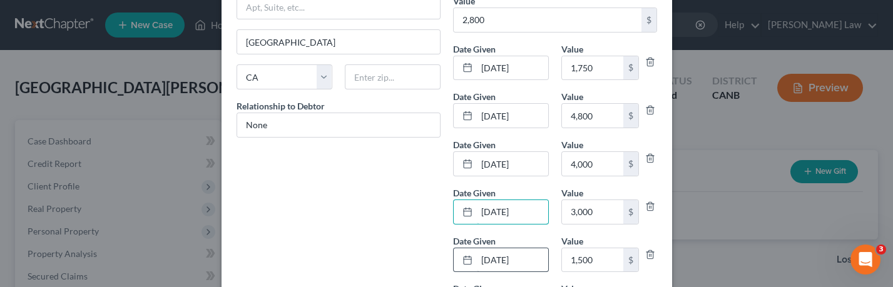
type input "[DATE]"
click at [528, 259] on input "[DATE]" at bounding box center [512, 261] width 71 height 24
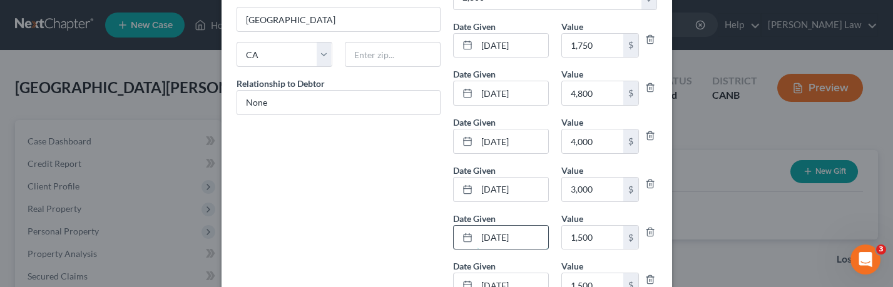
scroll to position [217, 0]
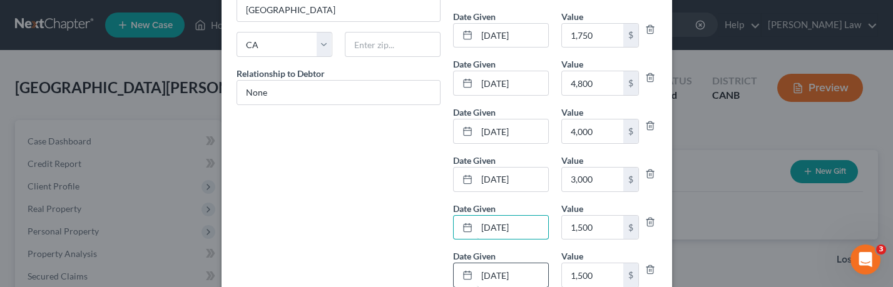
type input "[DATE]"
click at [528, 275] on input "[DATE]" at bounding box center [512, 276] width 71 height 24
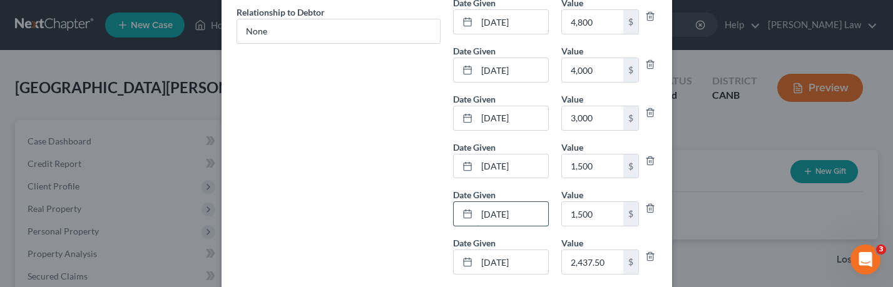
scroll to position [282, 0]
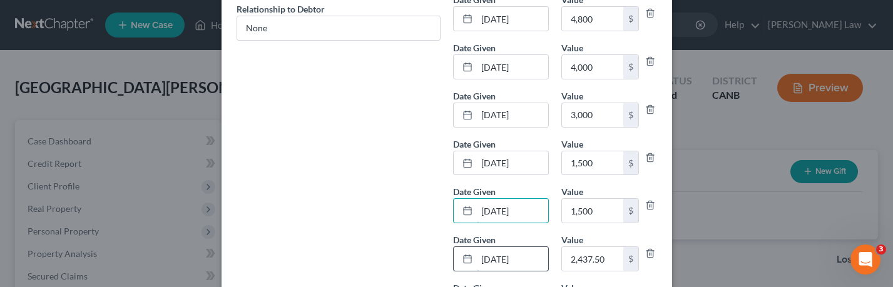
type input "[DATE]"
click at [528, 253] on input "[DATE]" at bounding box center [512, 259] width 71 height 24
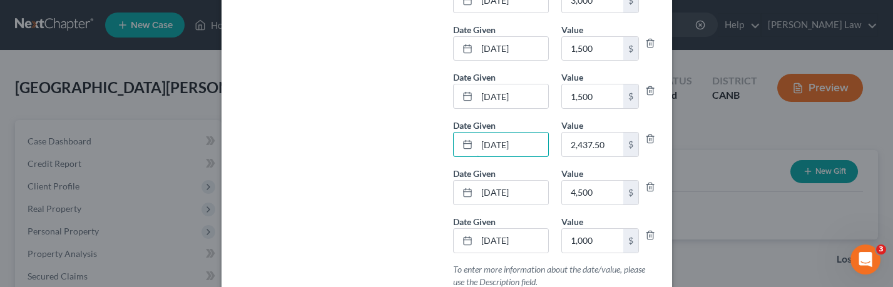
scroll to position [418, 0]
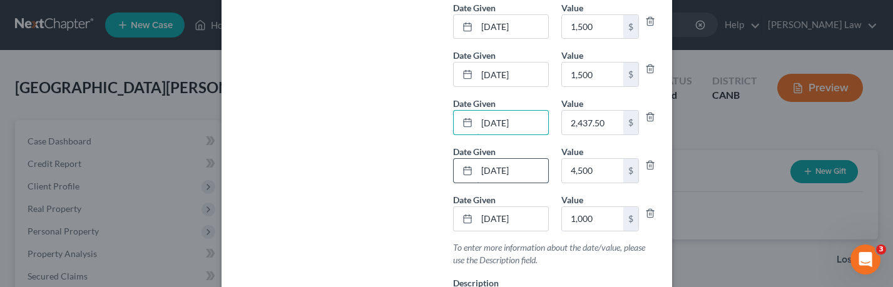
type input "[DATE]"
click at [531, 163] on input "[DATE]" at bounding box center [512, 171] width 71 height 24
type input "[DATE]"
click at [532, 210] on input "[DATE]" at bounding box center [512, 219] width 71 height 24
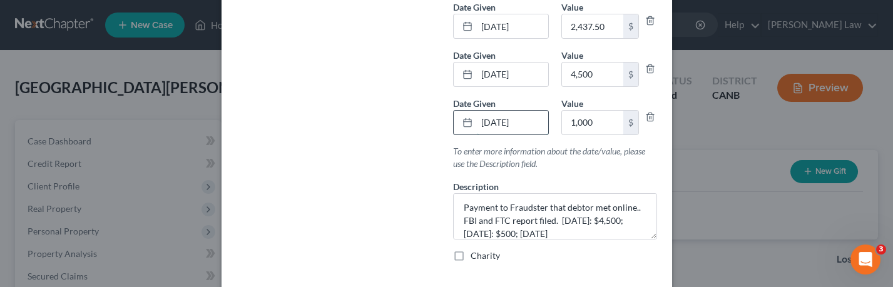
scroll to position [531, 0]
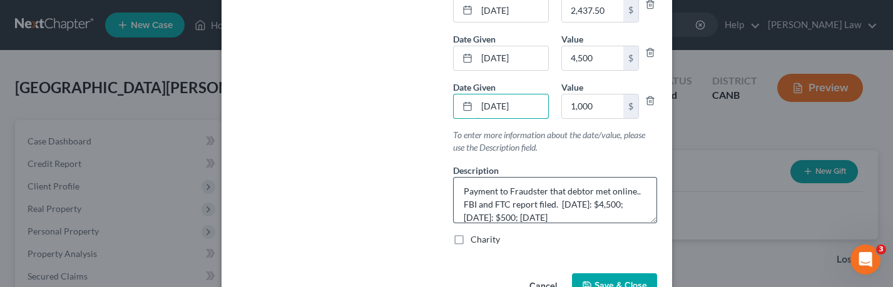
type input "[DATE]"
click at [604, 200] on textarea "Payment to Fraudster that debtor met online.. FBI and FTC report filed. [DATE]:…" at bounding box center [555, 200] width 204 height 46
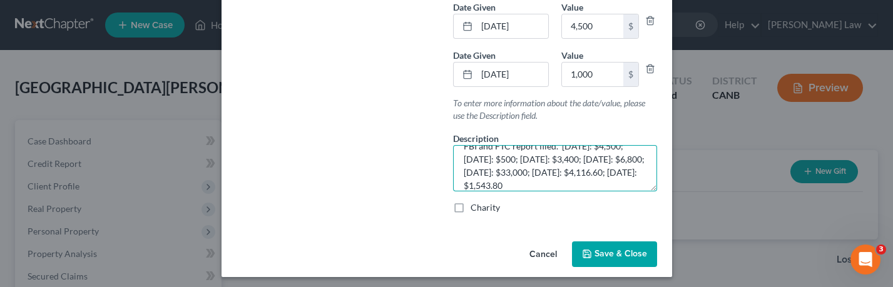
scroll to position [41, 0]
type textarea "Payment to Fraudster that debtor met online.. FBI and FTC report filed. [DATE]:…"
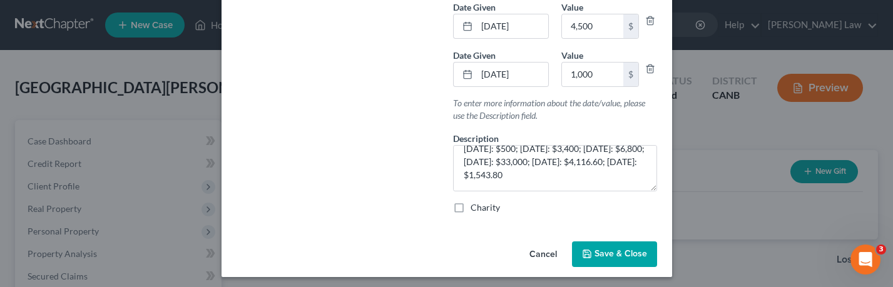
click at [614, 242] on button "Save & Close" at bounding box center [614, 255] width 85 height 26
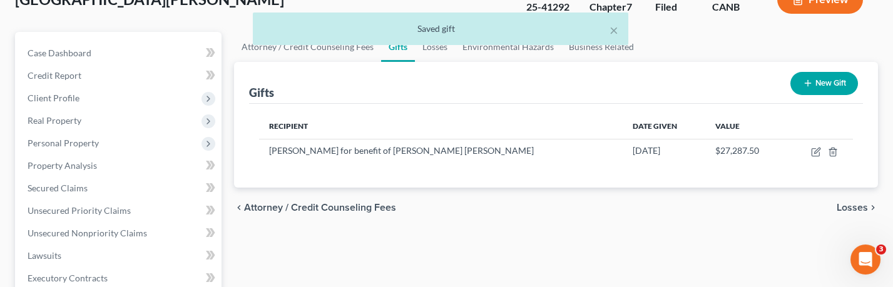
scroll to position [89, 0]
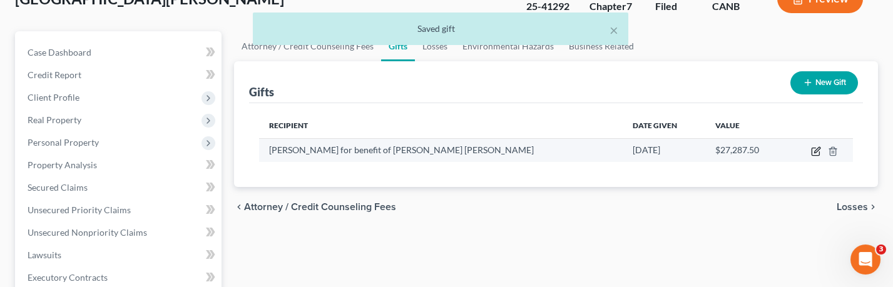
click at [815, 150] on icon "button" at bounding box center [818, 150] width 6 height 6
select select "4"
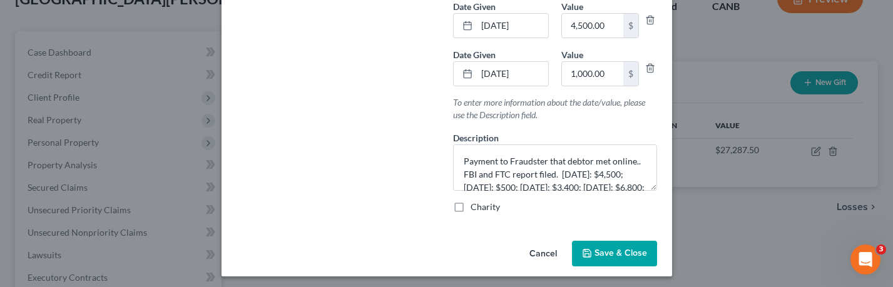
scroll to position [563, 0]
click at [626, 250] on span "Save & Close" at bounding box center [621, 254] width 53 height 11
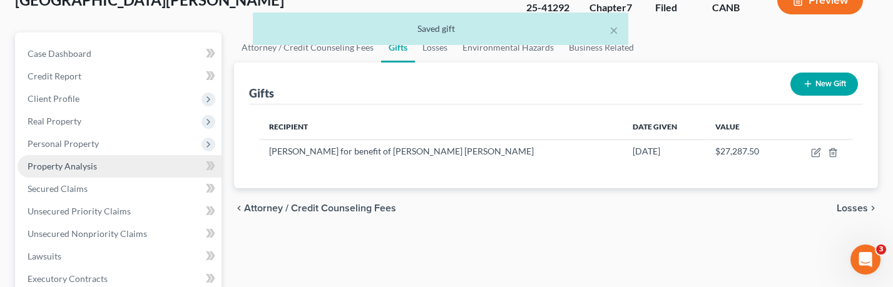
scroll to position [58, 0]
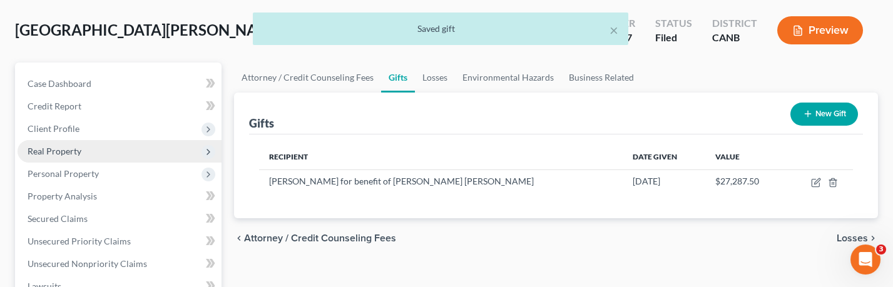
click at [108, 150] on span "Real Property" at bounding box center [120, 151] width 204 height 23
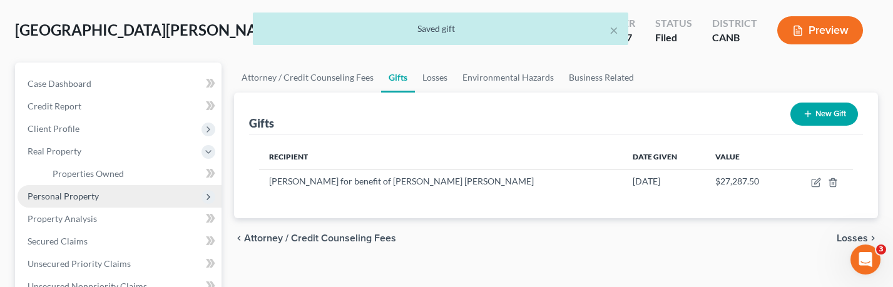
click at [101, 187] on span "Personal Property" at bounding box center [120, 196] width 204 height 23
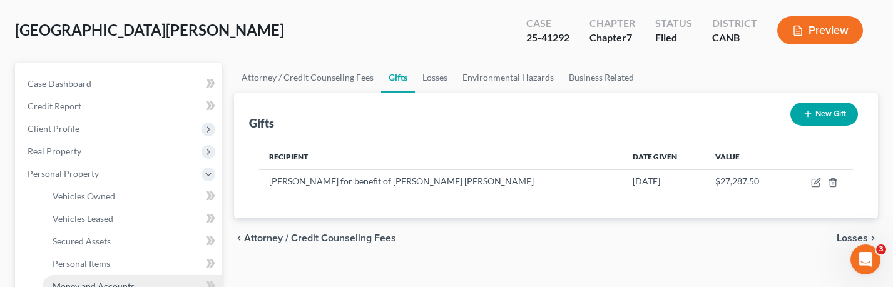
click at [93, 281] on span "Money and Accounts" at bounding box center [94, 286] width 82 height 11
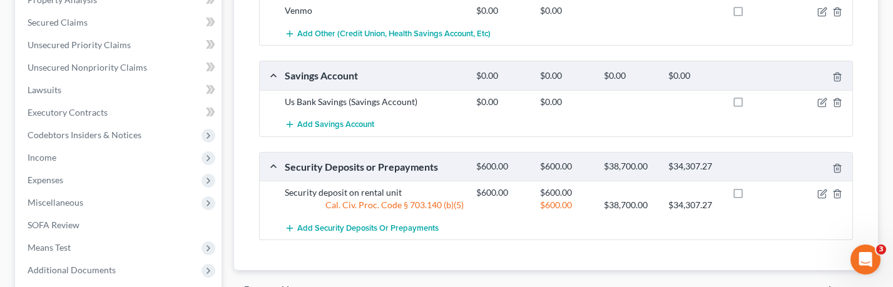
scroll to position [446, 0]
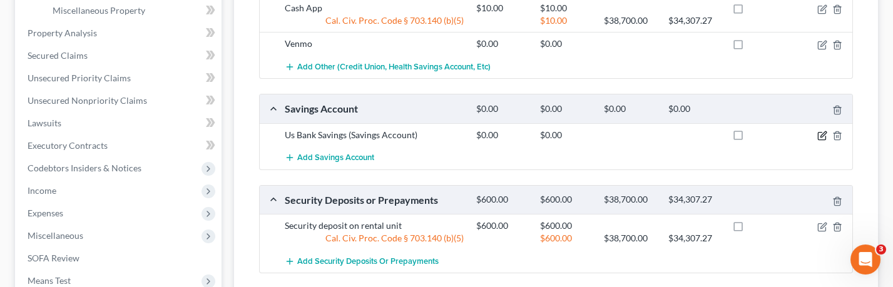
click at [818, 133] on icon "button" at bounding box center [822, 137] width 8 height 8
select select "24"
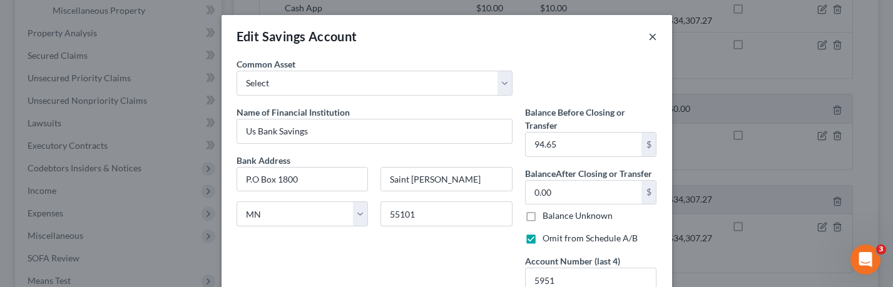
scroll to position [0, 0]
click at [654, 35] on button "×" at bounding box center [653, 36] width 9 height 15
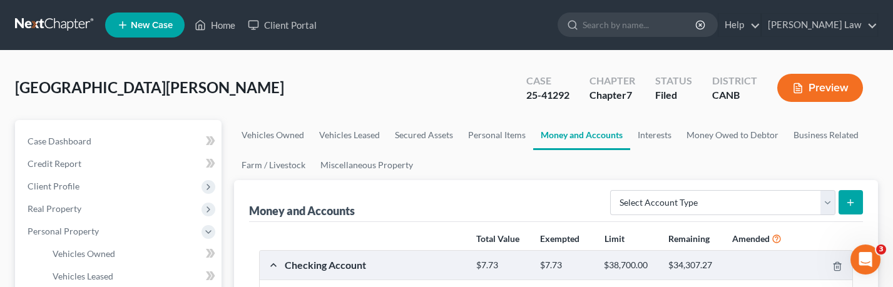
click at [815, 96] on button "Preview" at bounding box center [821, 88] width 86 height 28
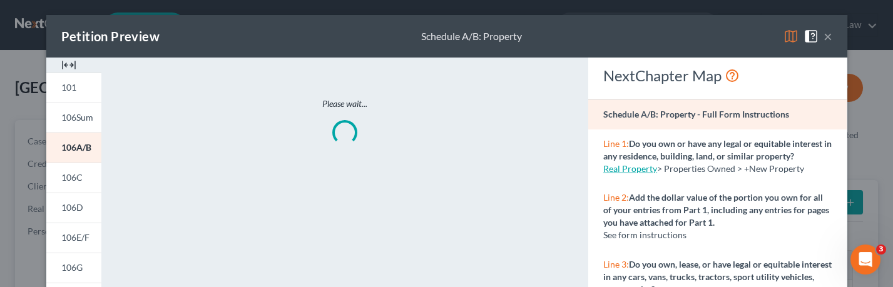
click at [790, 33] on img at bounding box center [791, 36] width 15 height 15
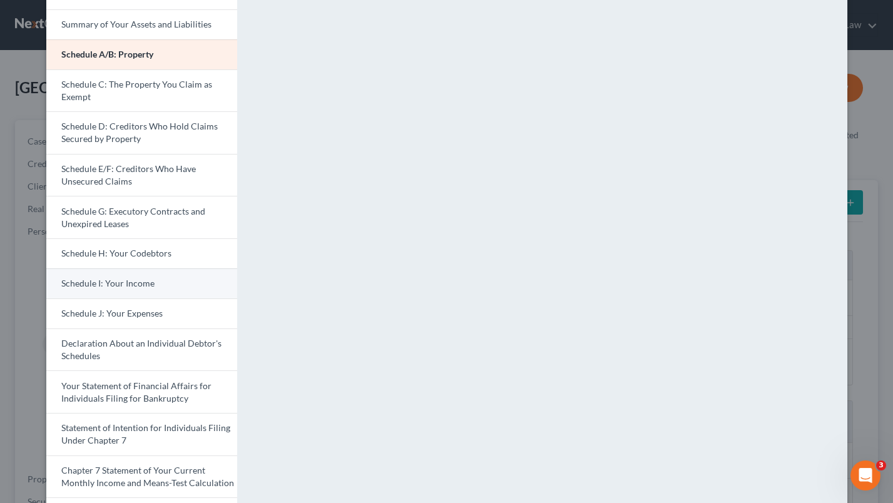
scroll to position [125, 0]
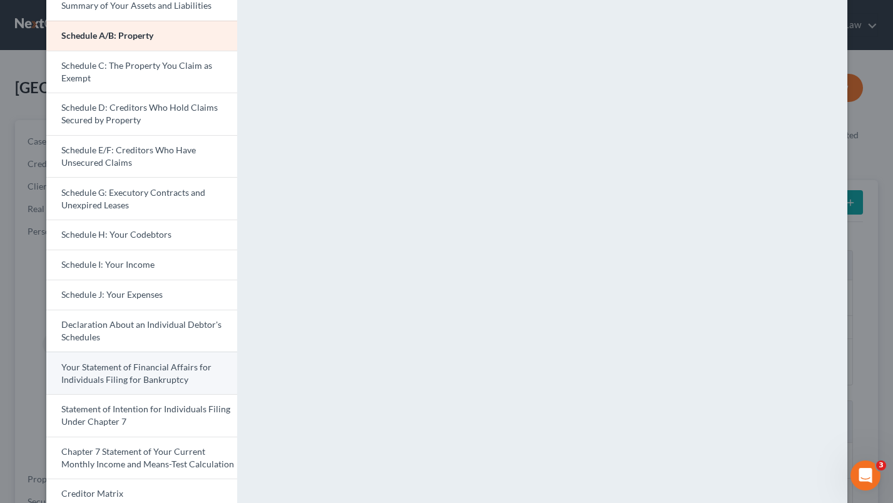
click at [160, 380] on link "Your Statement of Financial Affairs for Individuals Filing for Bankruptcy" at bounding box center [141, 373] width 191 height 43
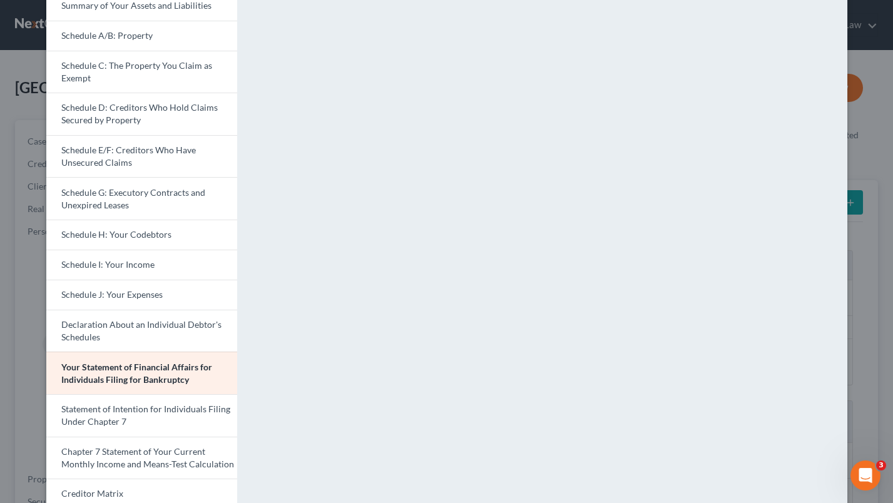
click at [6, 149] on div "Petition Preview Your Statement of Financial Affairs for Individuals Filing for…" at bounding box center [446, 251] width 893 height 503
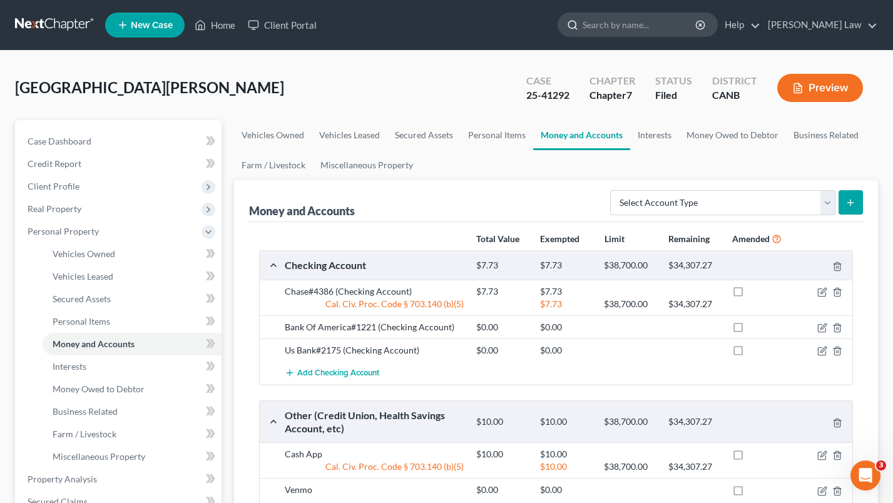
click at [676, 30] on input "search" at bounding box center [640, 24] width 115 height 23
click at [299, 29] on link "Client Portal" at bounding box center [282, 25] width 81 height 23
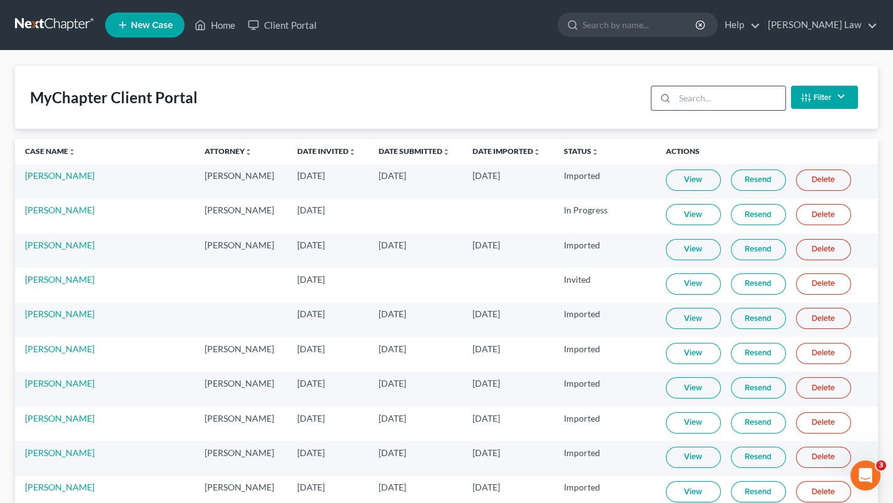
click at [692, 98] on input "search" at bounding box center [730, 98] width 111 height 24
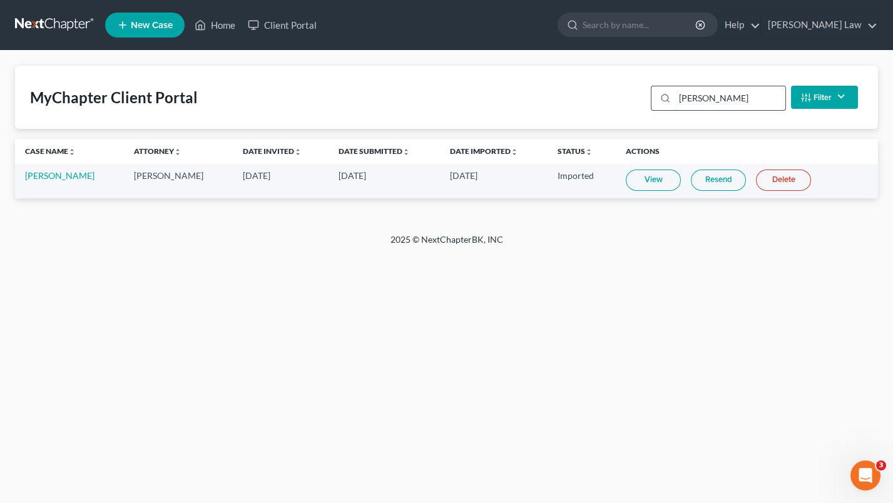
type input "[PERSON_NAME]"
click at [46, 179] on link "[PERSON_NAME]" at bounding box center [59, 175] width 69 height 11
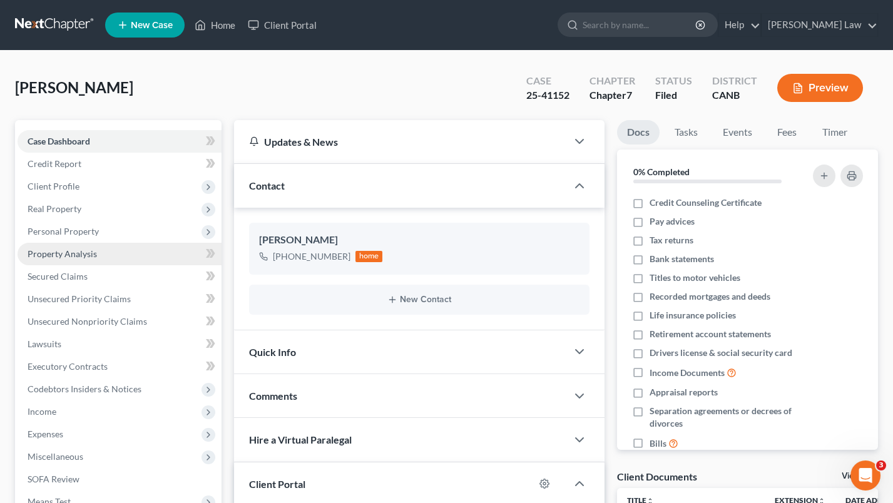
click at [96, 250] on link "Property Analysis" at bounding box center [120, 254] width 204 height 23
